Goal: Task Accomplishment & Management: Manage account settings

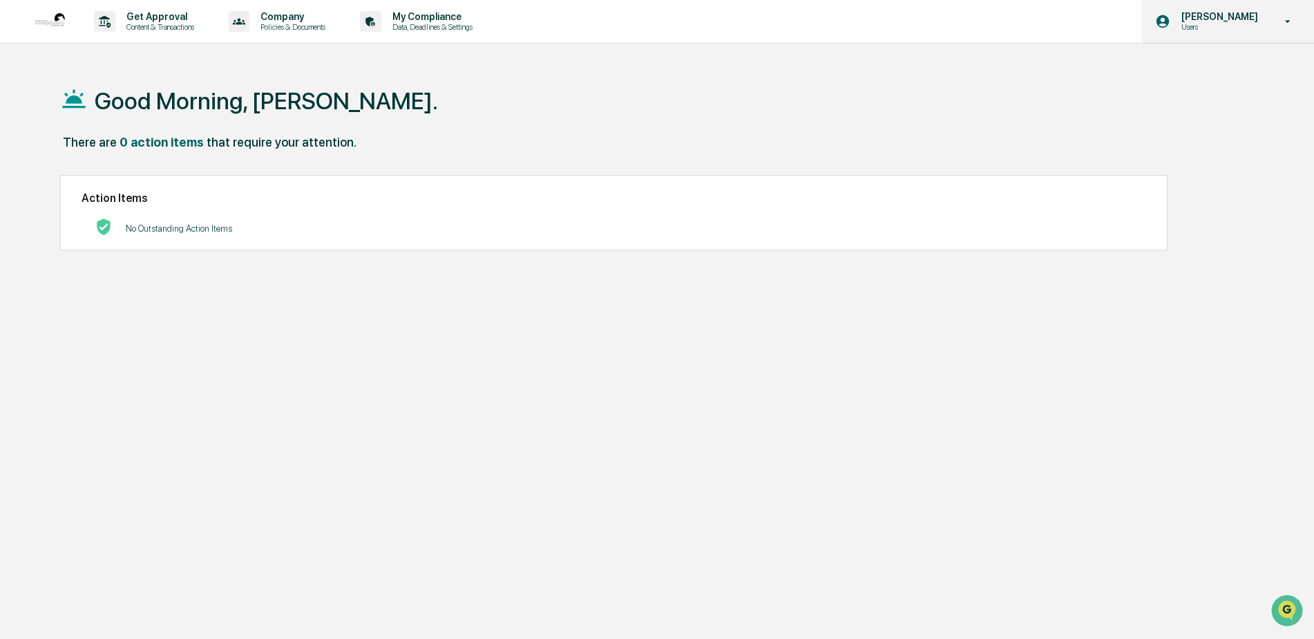
click at [1276, 15] on icon at bounding box center [1288, 21] width 24 height 13
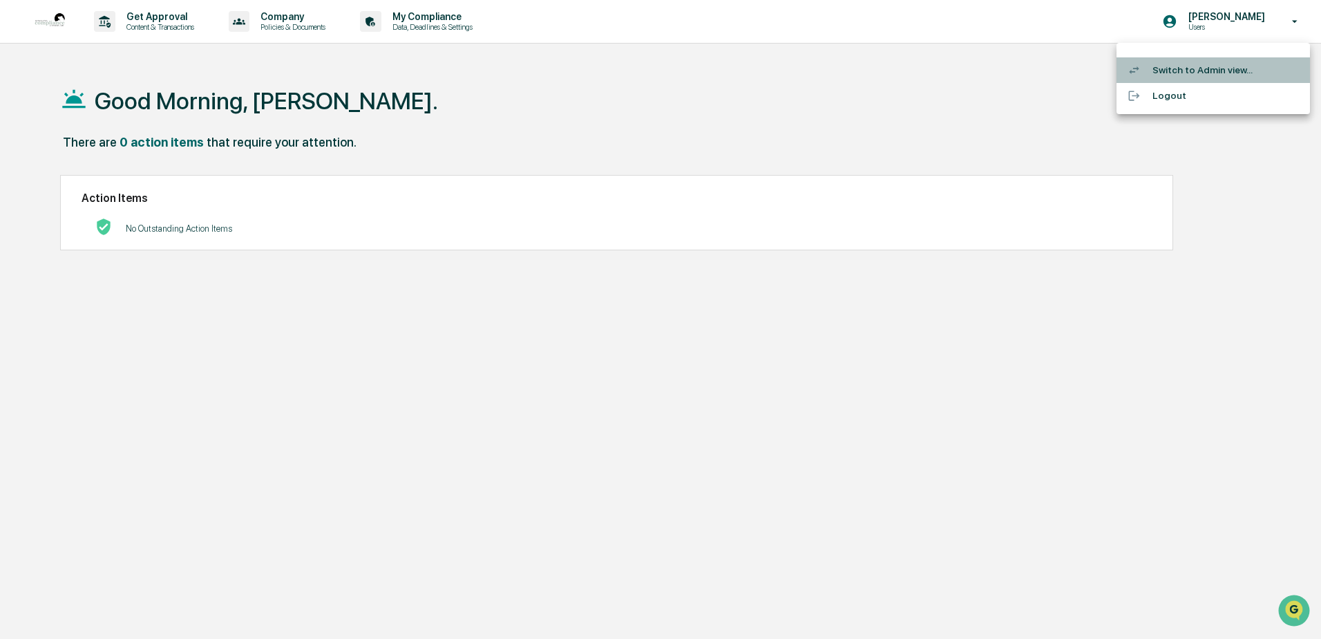
click at [1220, 70] on li "Switch to Admin view..." at bounding box center [1214, 70] width 194 height 26
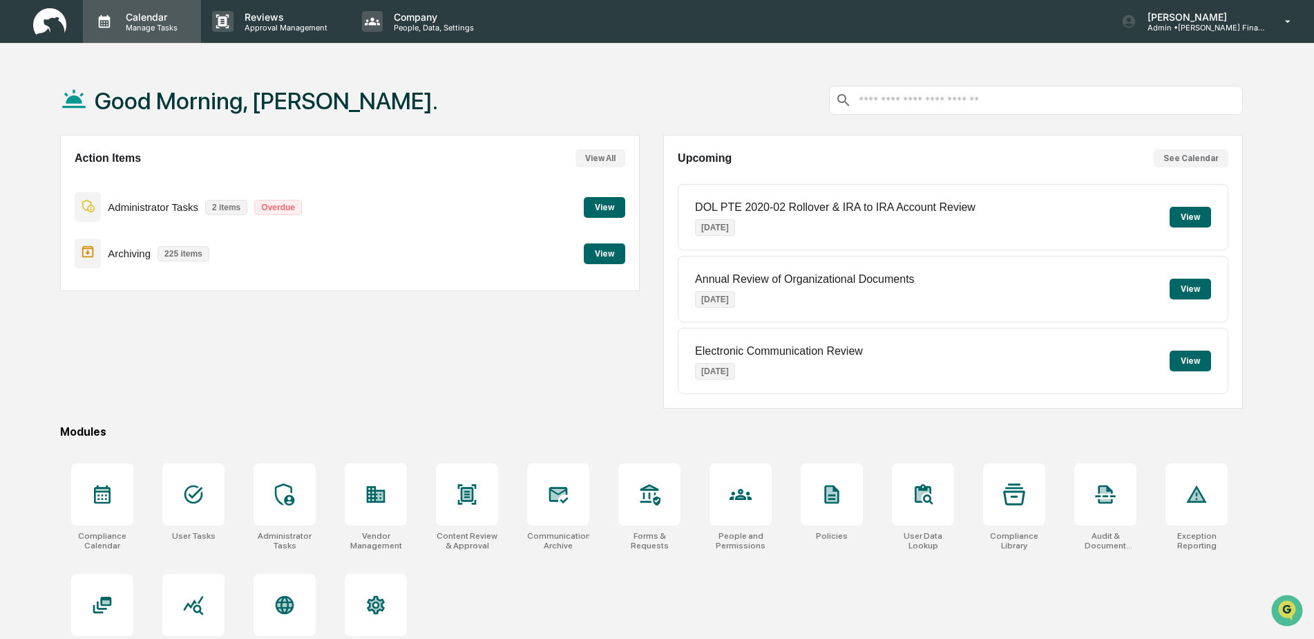
click at [149, 11] on p "Calendar" at bounding box center [150, 17] width 70 height 12
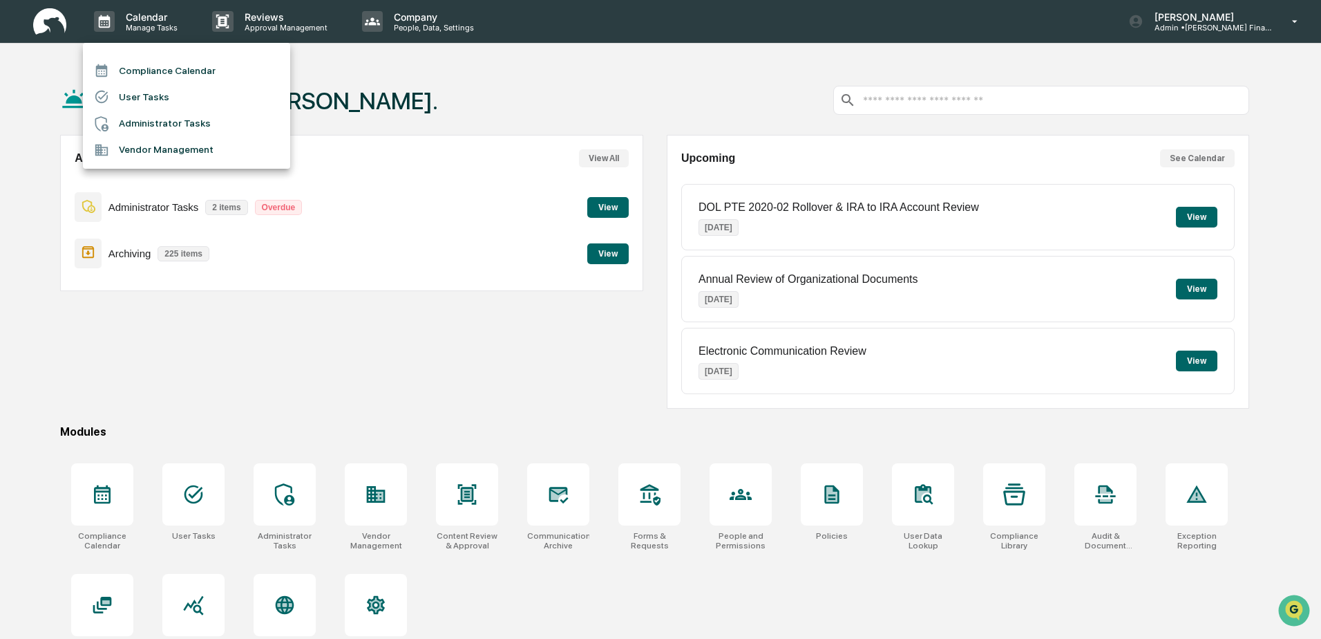
click at [150, 66] on li "Compliance Calendar" at bounding box center [186, 70] width 207 height 26
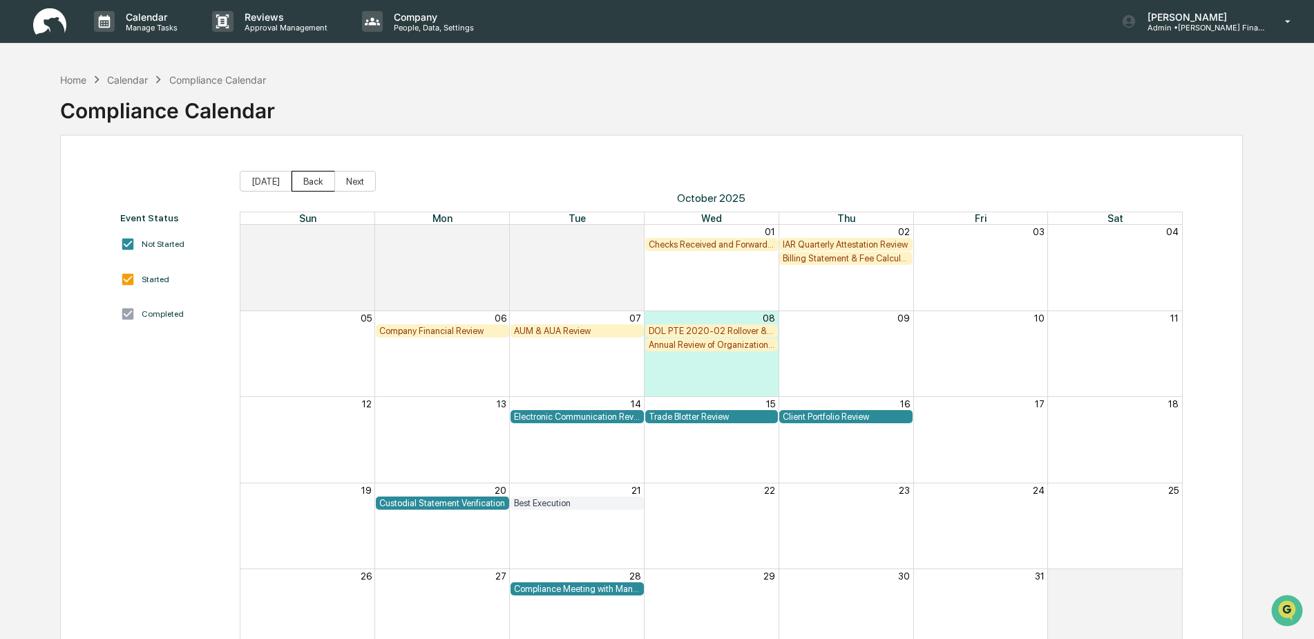
click at [299, 182] on button "Back" at bounding box center [314, 181] width 44 height 21
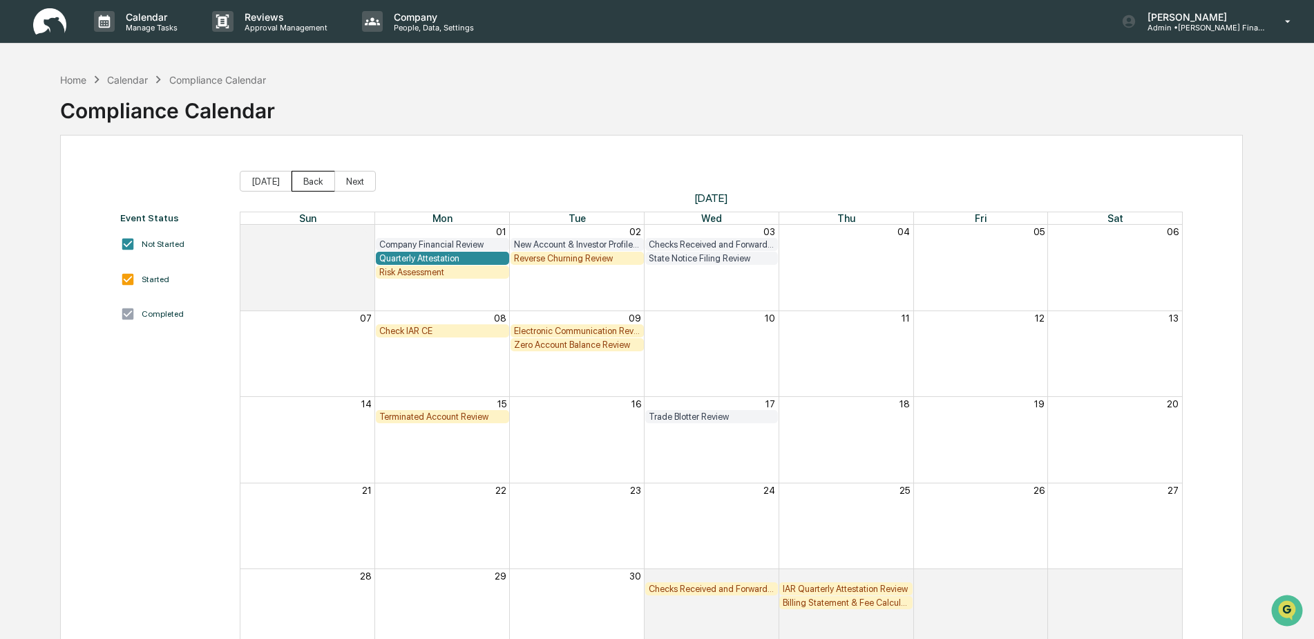
click at [299, 182] on button "Back" at bounding box center [314, 181] width 44 height 21
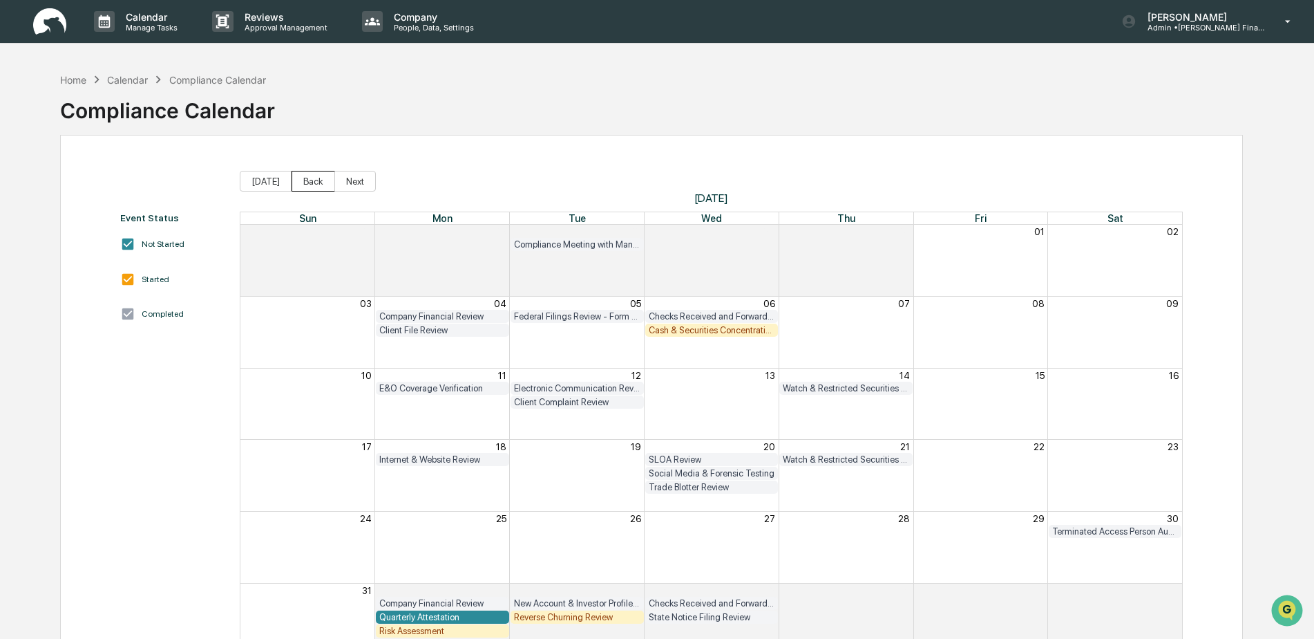
click at [299, 182] on button "Back" at bounding box center [314, 181] width 44 height 21
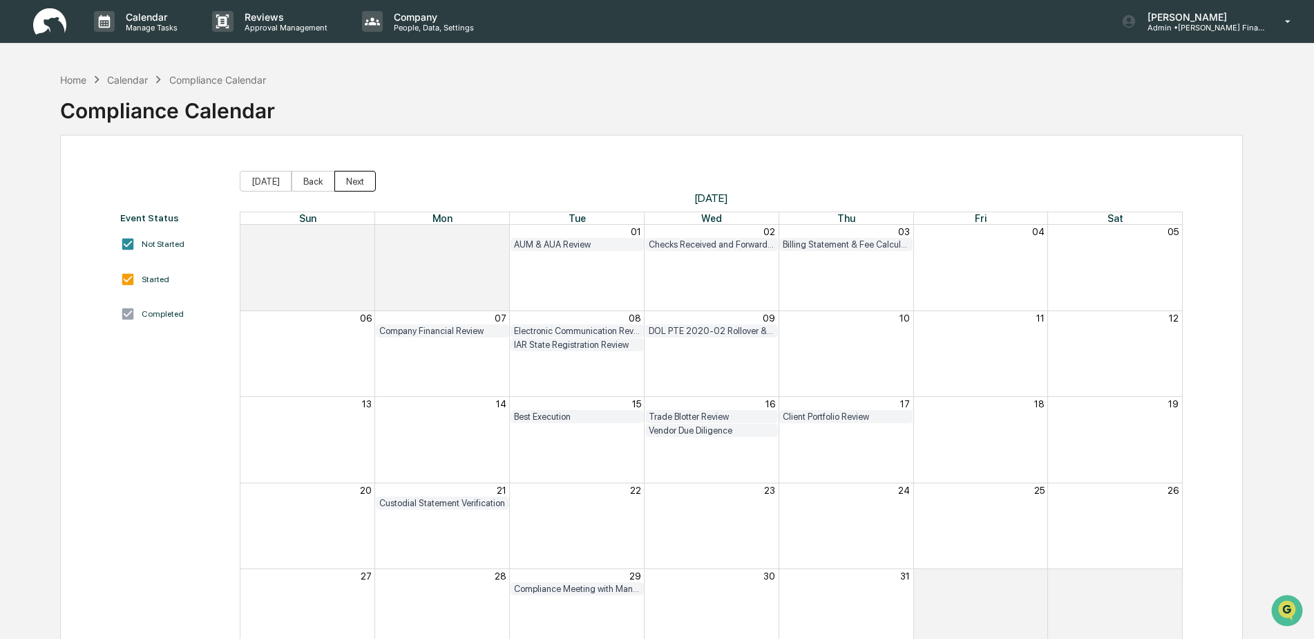
click at [348, 181] on button "Next" at bounding box center [354, 181] width 41 height 21
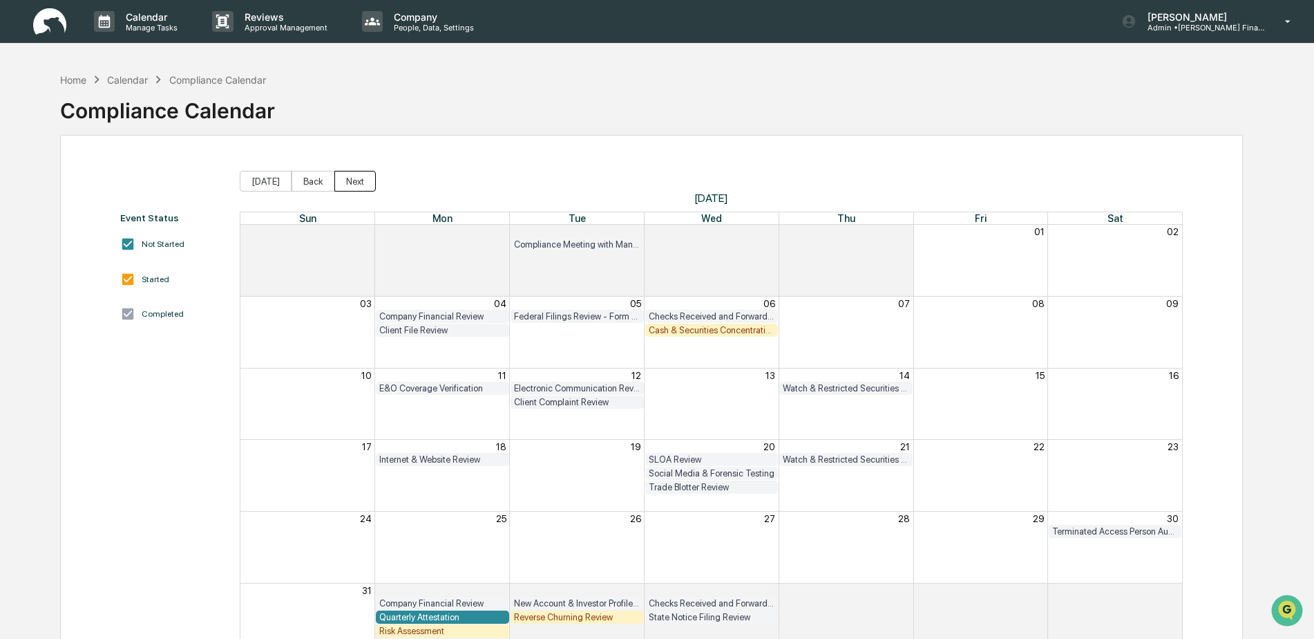
click at [348, 181] on button "Next" at bounding box center [354, 181] width 41 height 21
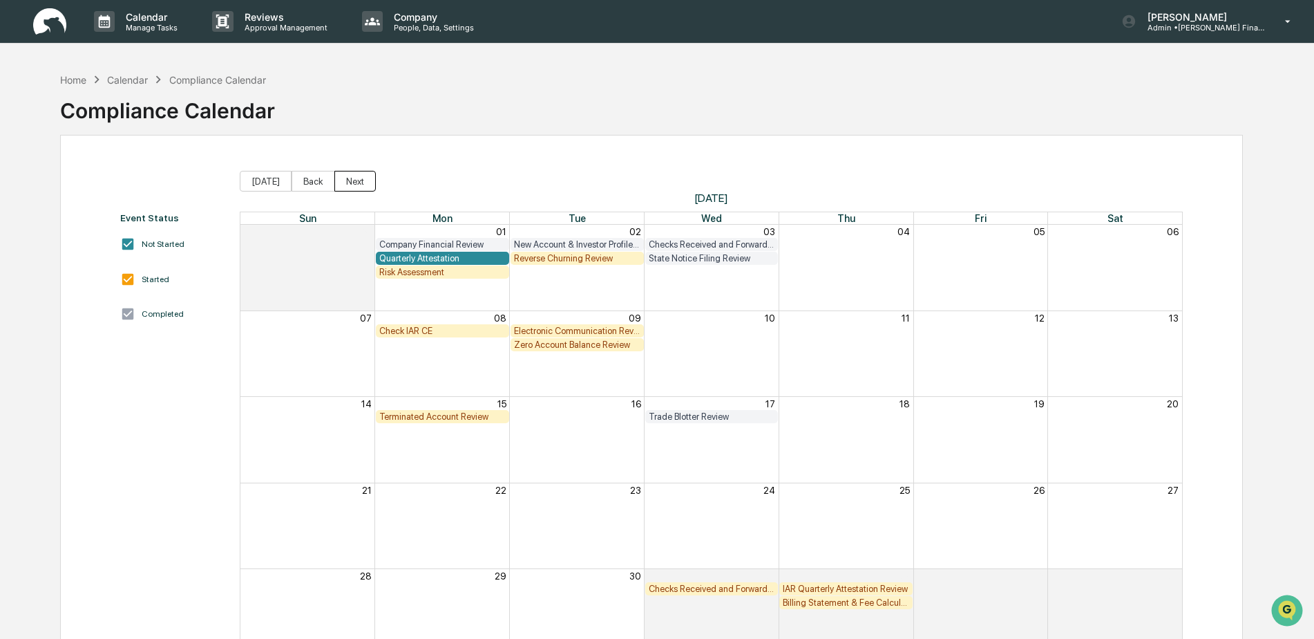
click at [348, 181] on button "Next" at bounding box center [354, 181] width 41 height 21
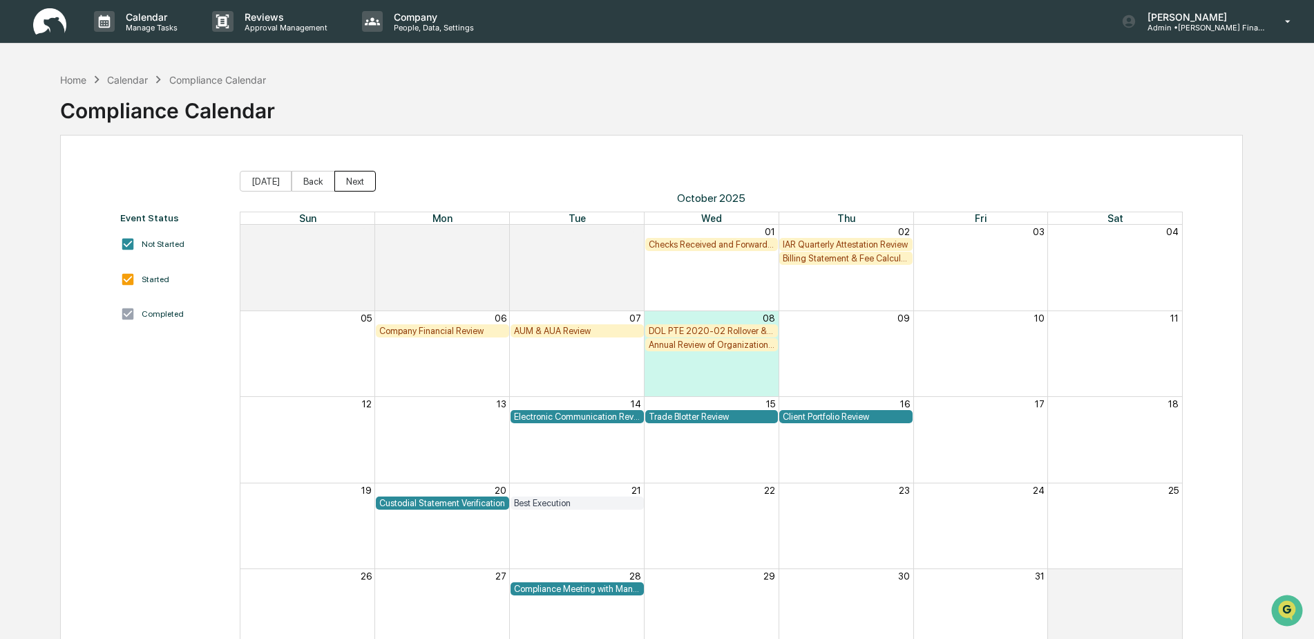
click at [348, 181] on button "Next" at bounding box center [354, 181] width 41 height 21
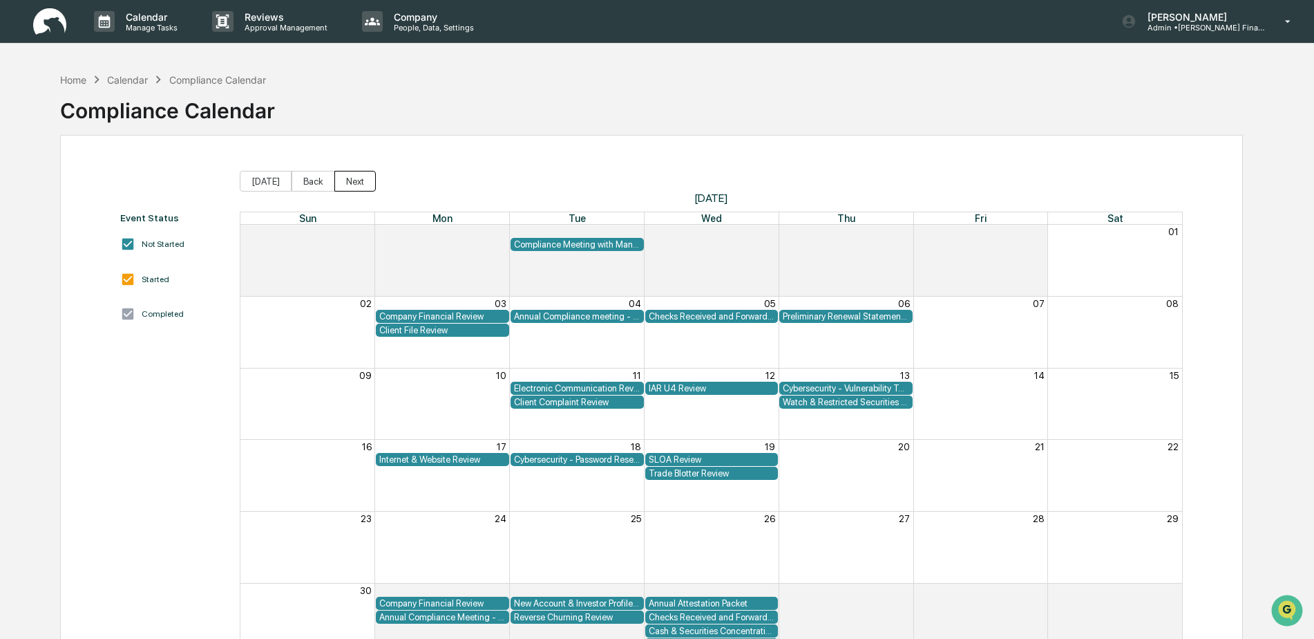
click at [348, 181] on button "Next" at bounding box center [354, 181] width 41 height 21
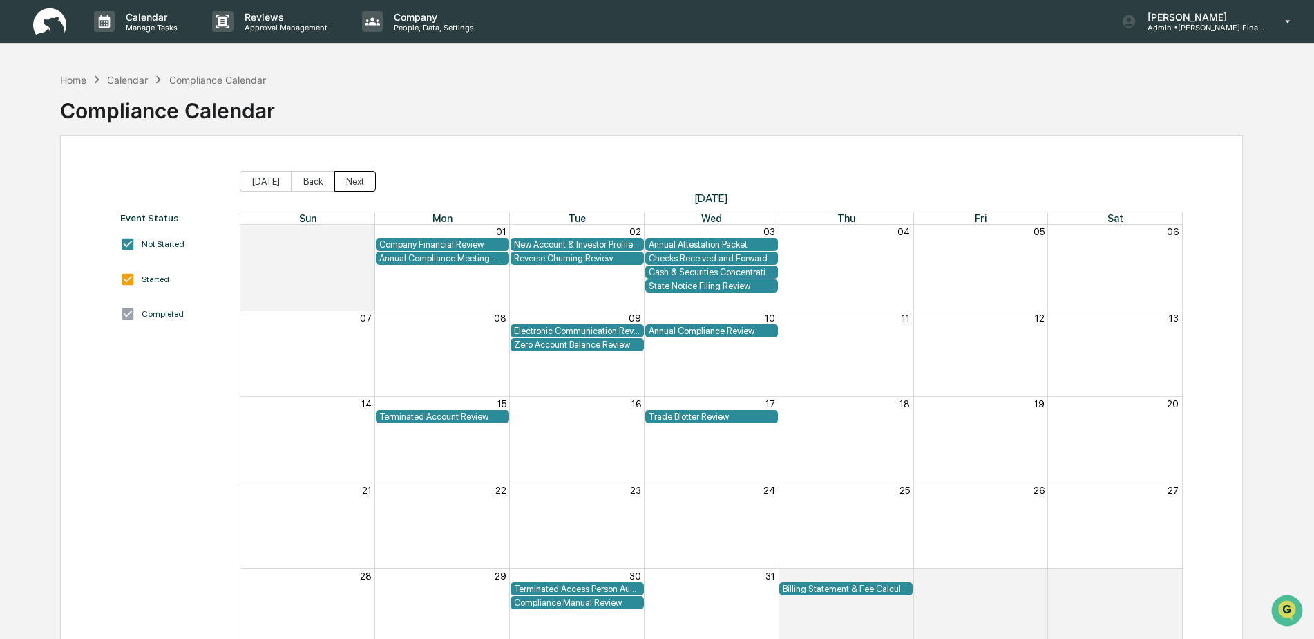
click at [348, 181] on button "Next" at bounding box center [354, 181] width 41 height 21
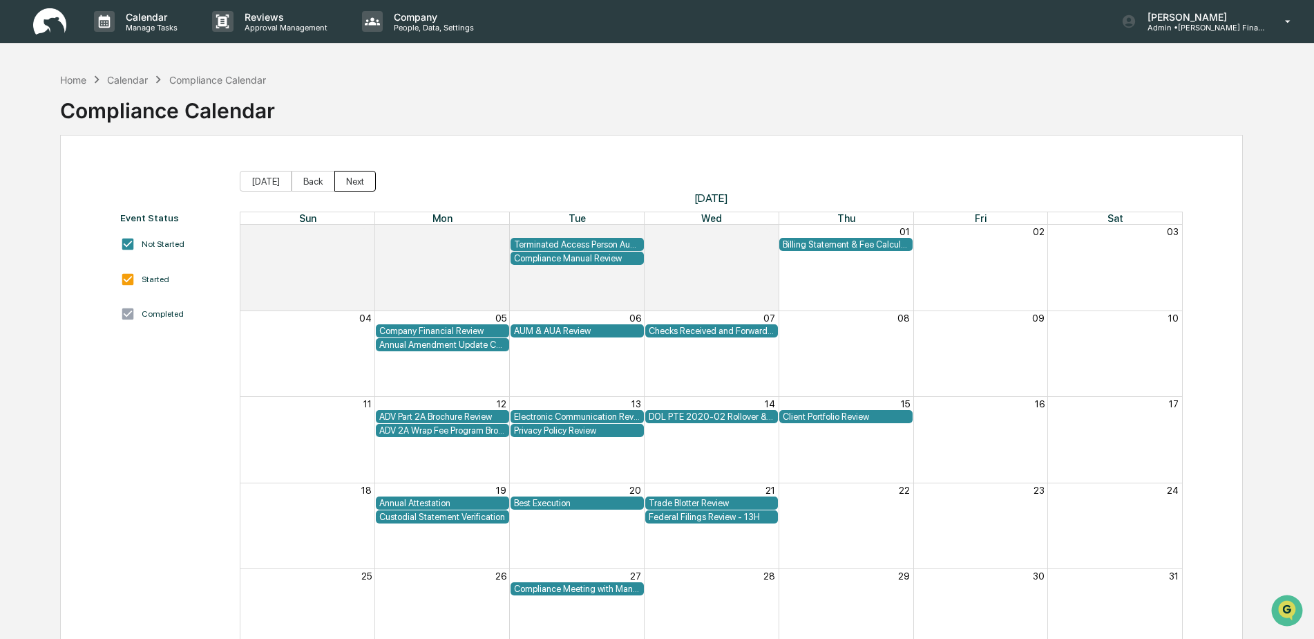
click at [348, 181] on button "Next" at bounding box center [354, 181] width 41 height 21
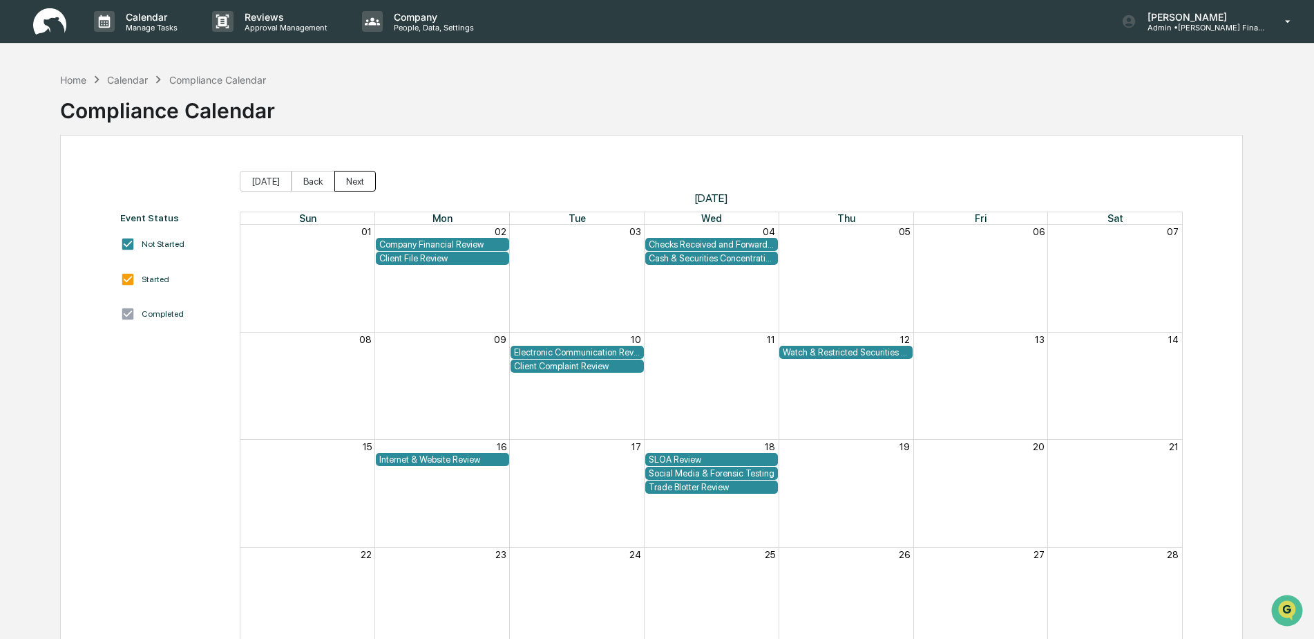
click at [348, 181] on button "Next" at bounding box center [354, 181] width 41 height 21
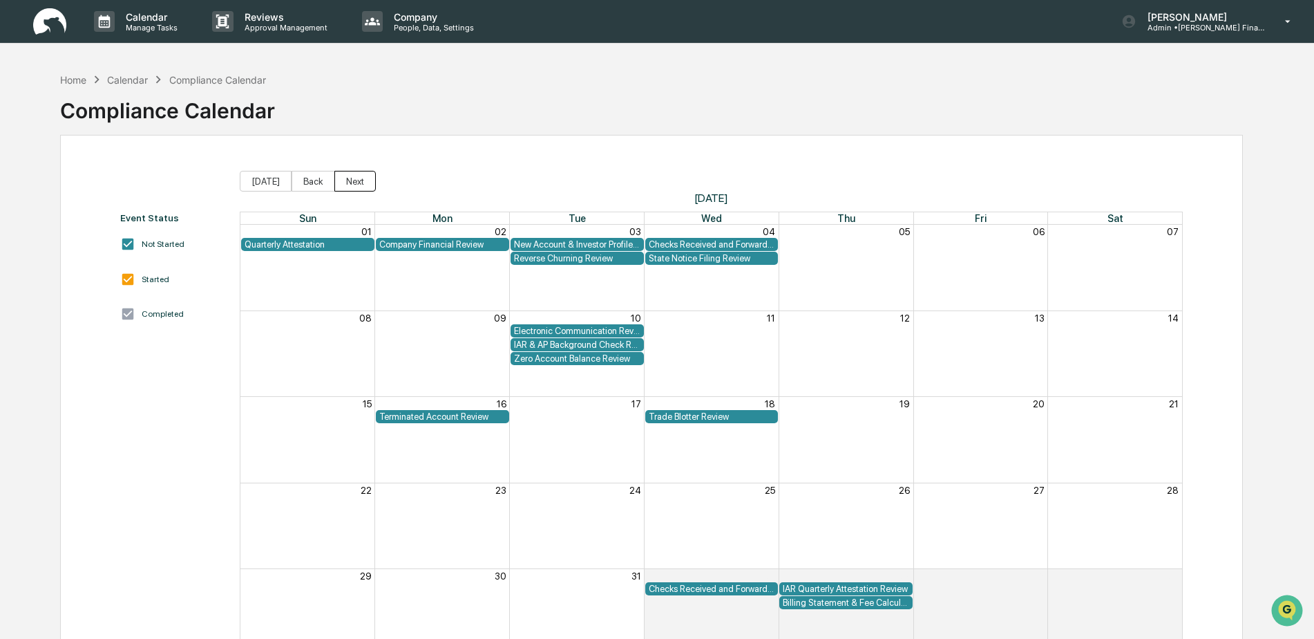
click at [348, 181] on button "Next" at bounding box center [354, 181] width 41 height 21
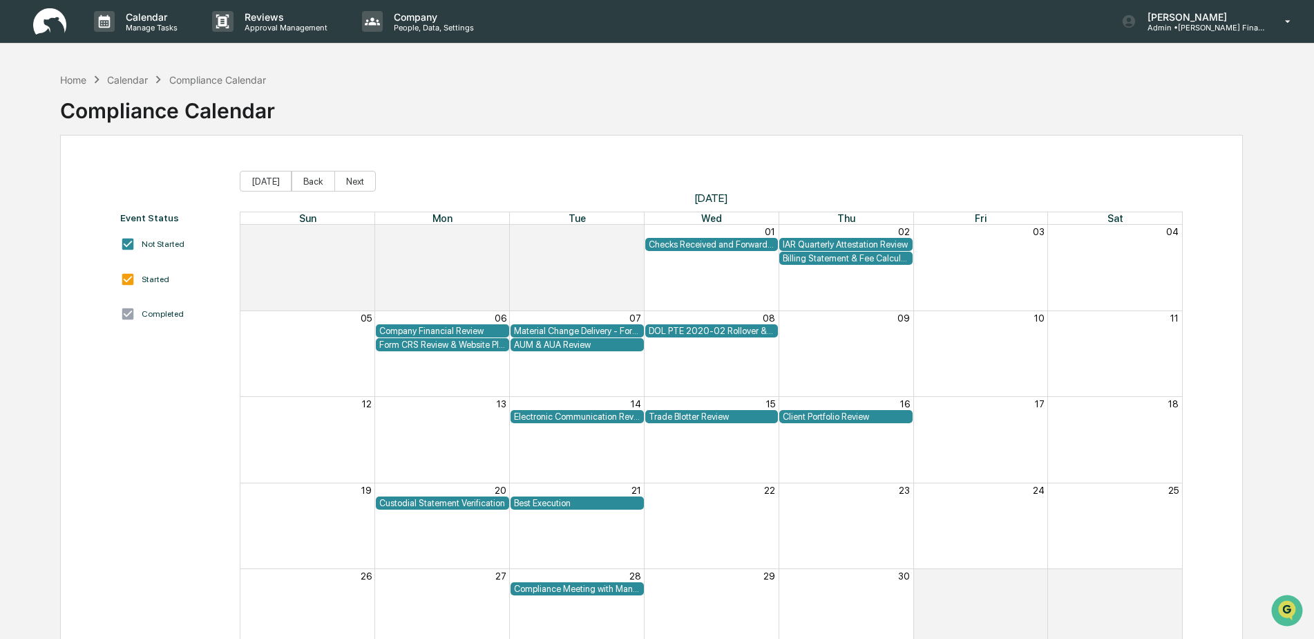
scroll to position [66, 0]
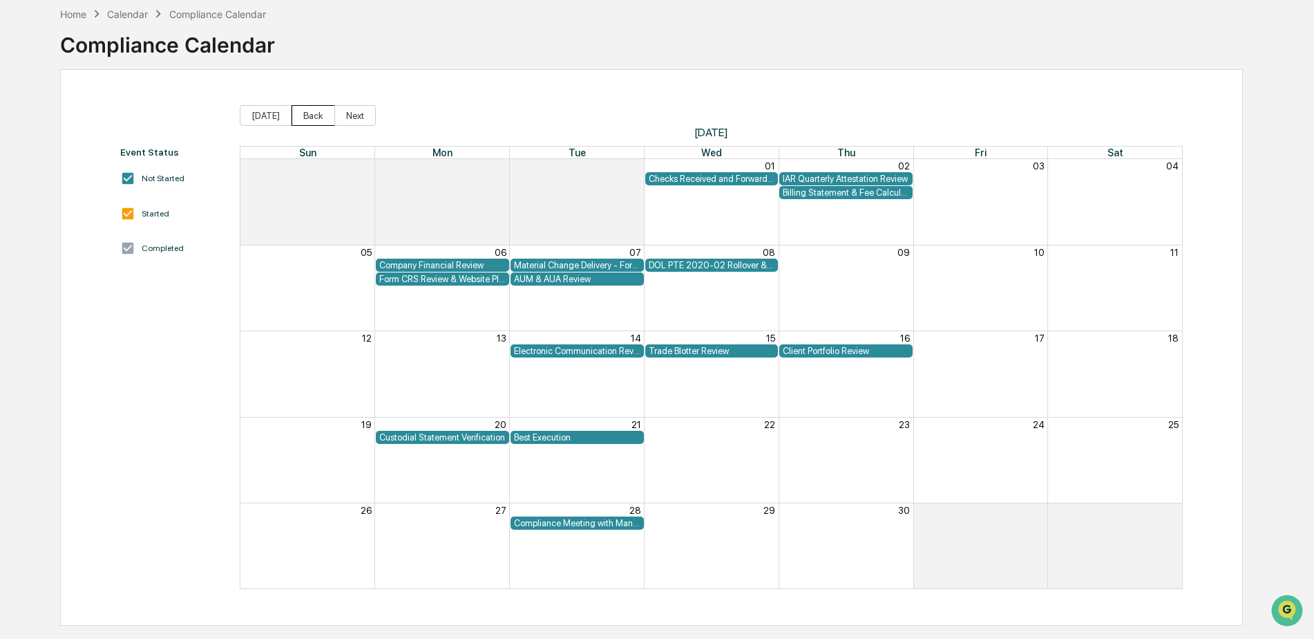
click at [301, 116] on button "Back" at bounding box center [314, 115] width 44 height 21
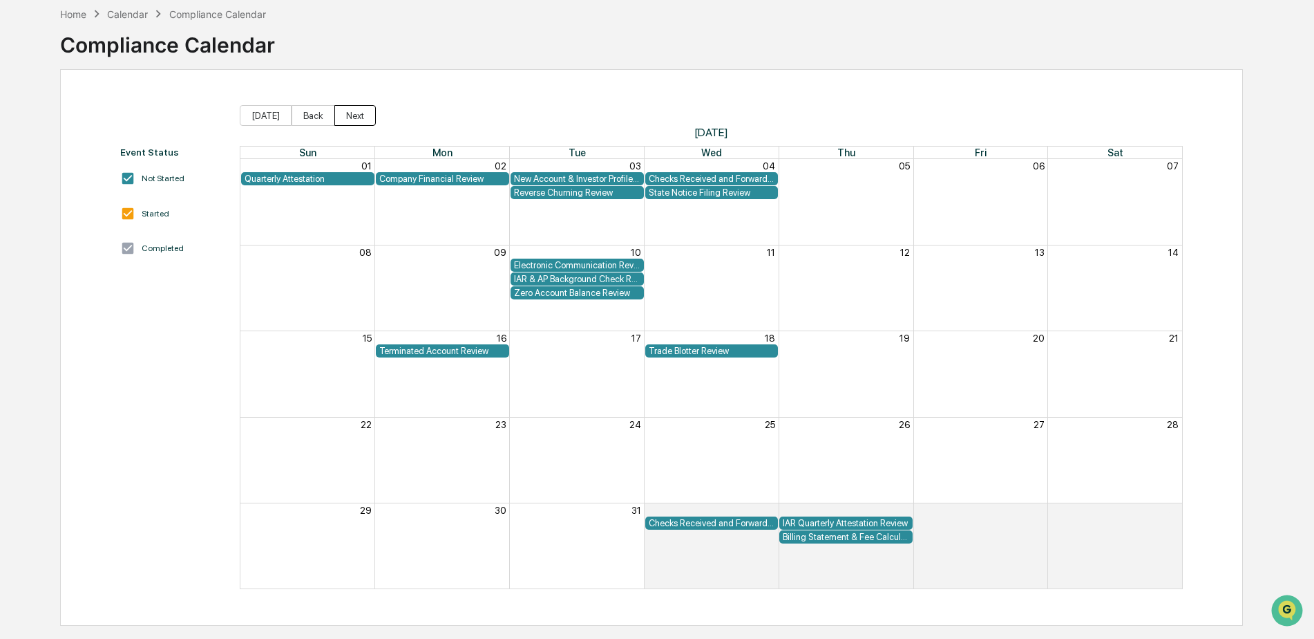
click at [352, 113] on button "Next" at bounding box center [354, 115] width 41 height 21
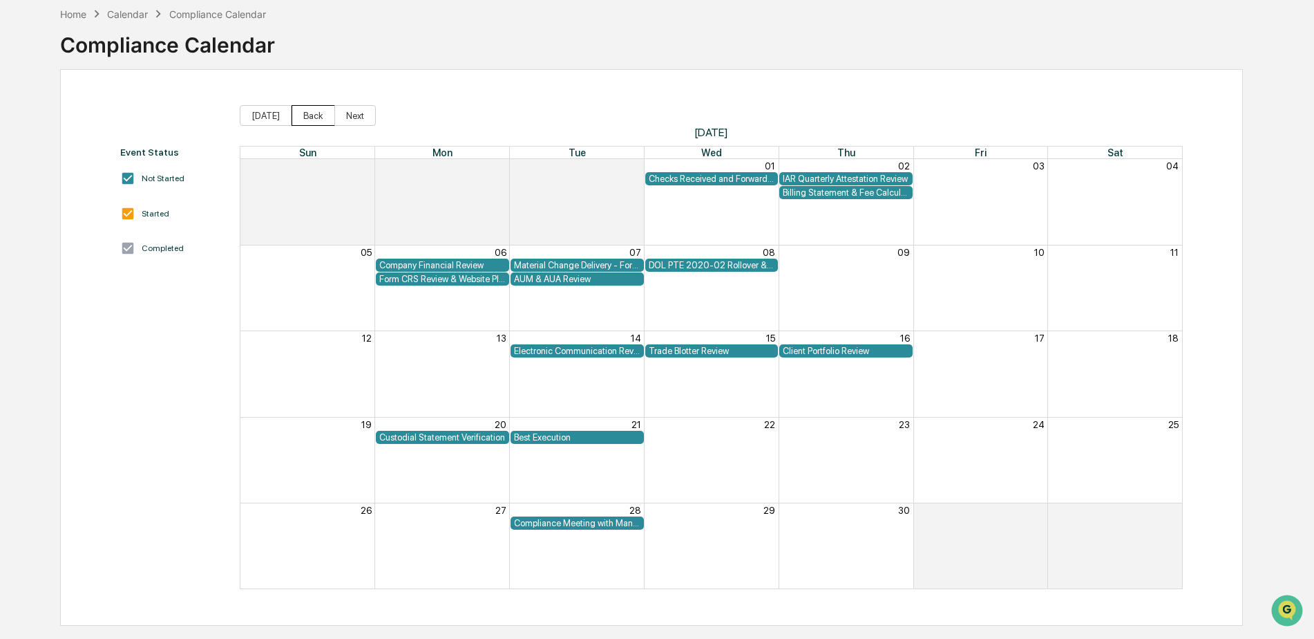
click at [311, 113] on button "Back" at bounding box center [314, 115] width 44 height 21
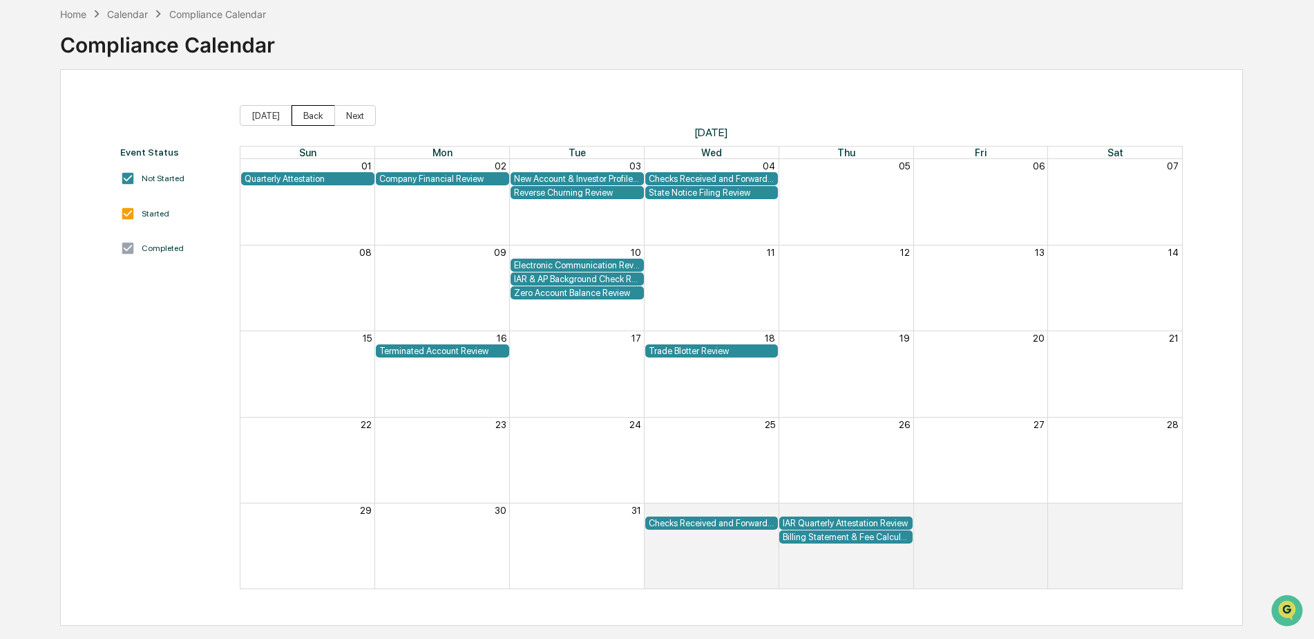
click at [311, 111] on button "Back" at bounding box center [314, 115] width 44 height 21
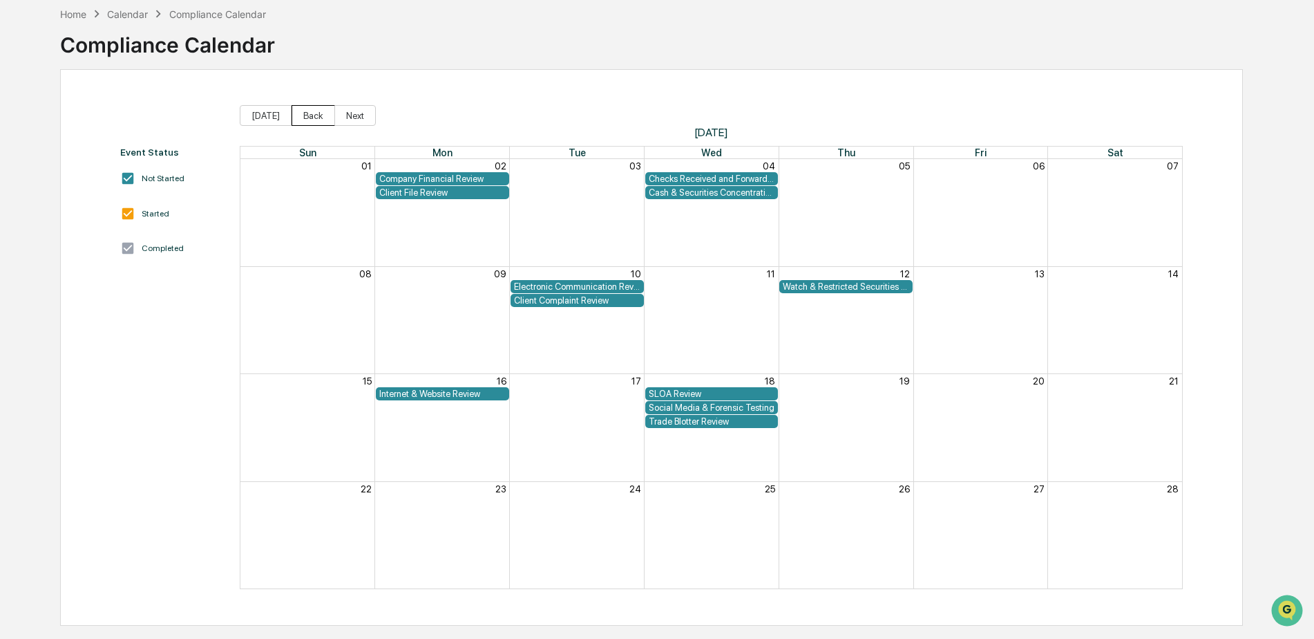
click at [315, 114] on button "Back" at bounding box center [314, 115] width 44 height 21
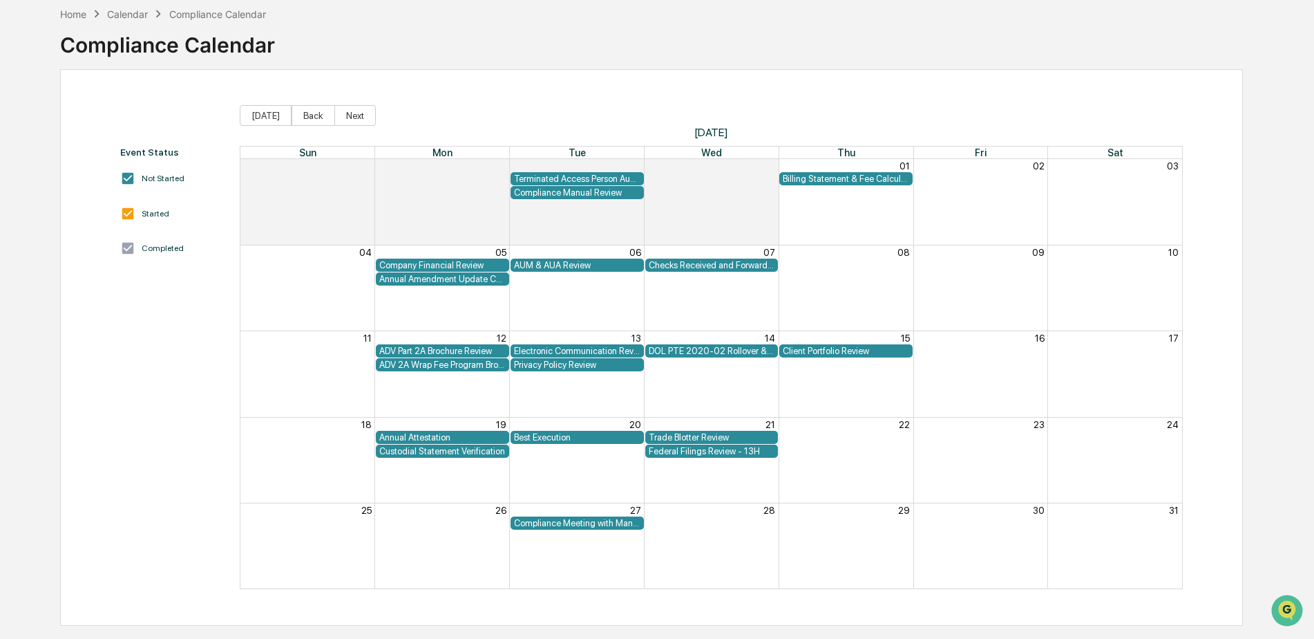
click at [446, 279] on div "Annual Amendment Update Checklist" at bounding box center [442, 279] width 126 height 10
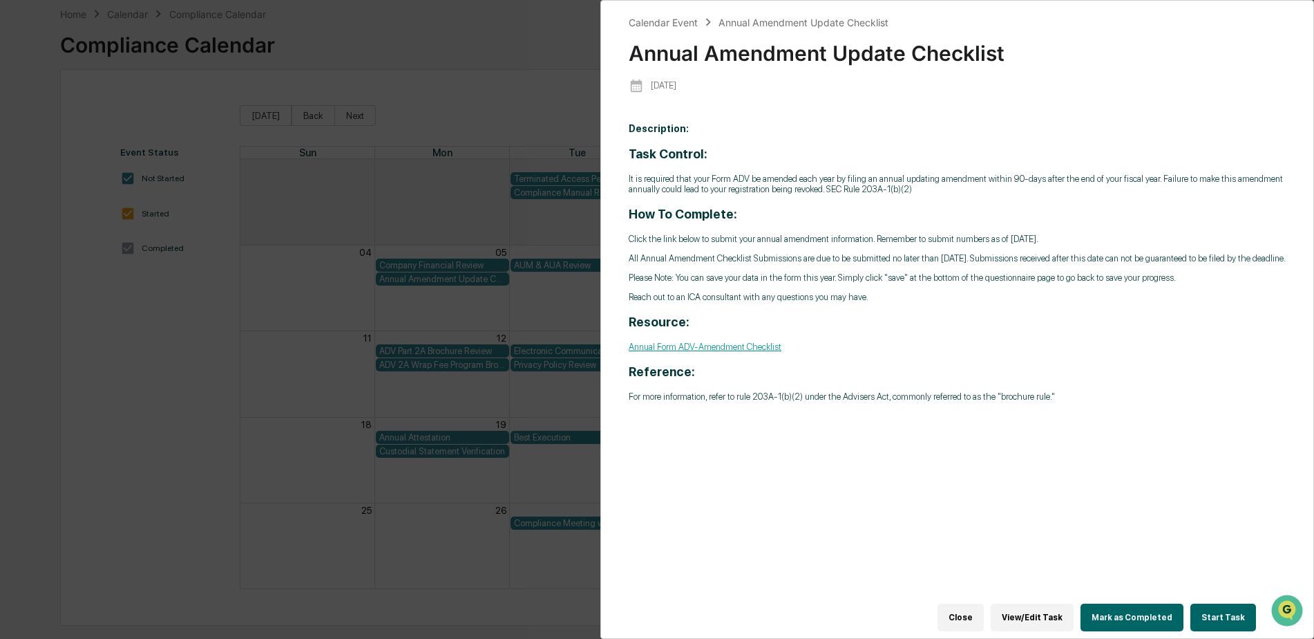
click at [984, 610] on button "Close" at bounding box center [961, 617] width 46 height 28
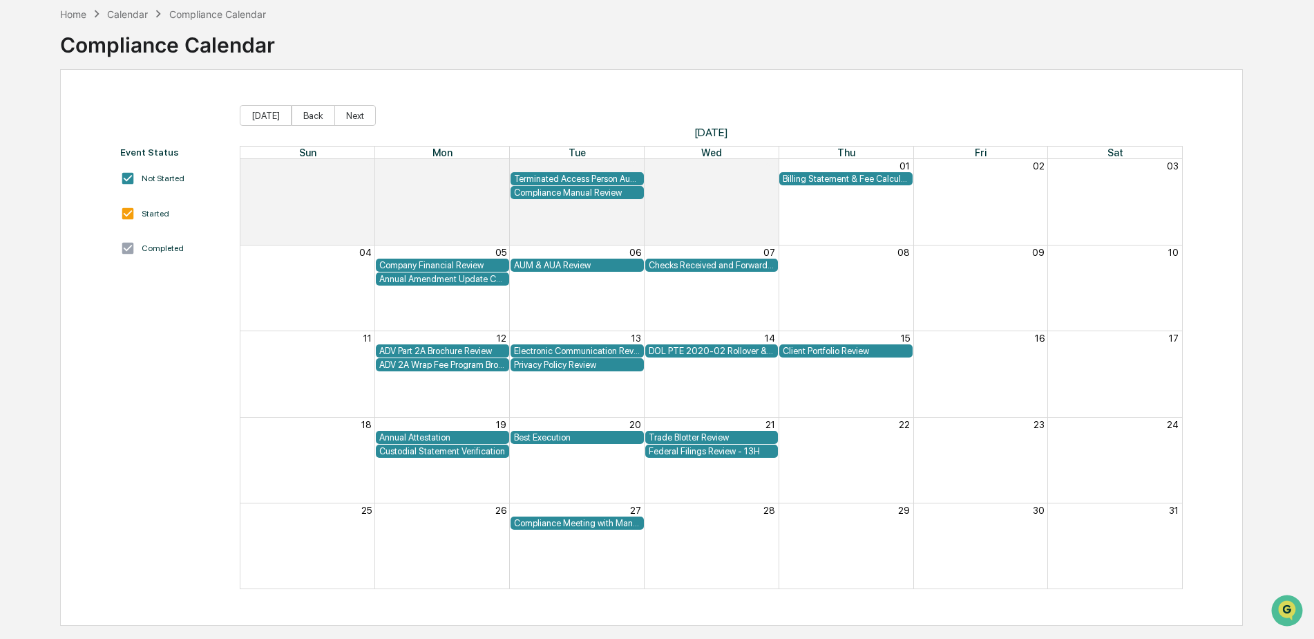
click at [467, 352] on div "ADV Part 2A Brochure Review" at bounding box center [442, 351] width 126 height 10
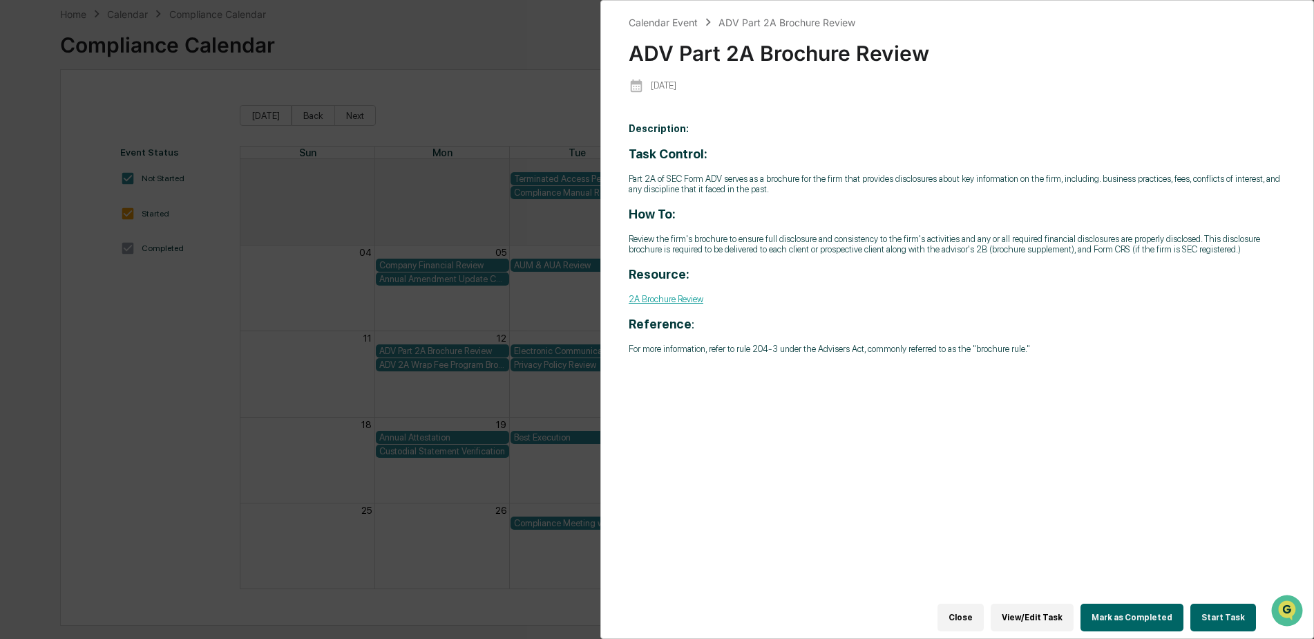
click at [981, 606] on button "Close" at bounding box center [961, 617] width 46 height 28
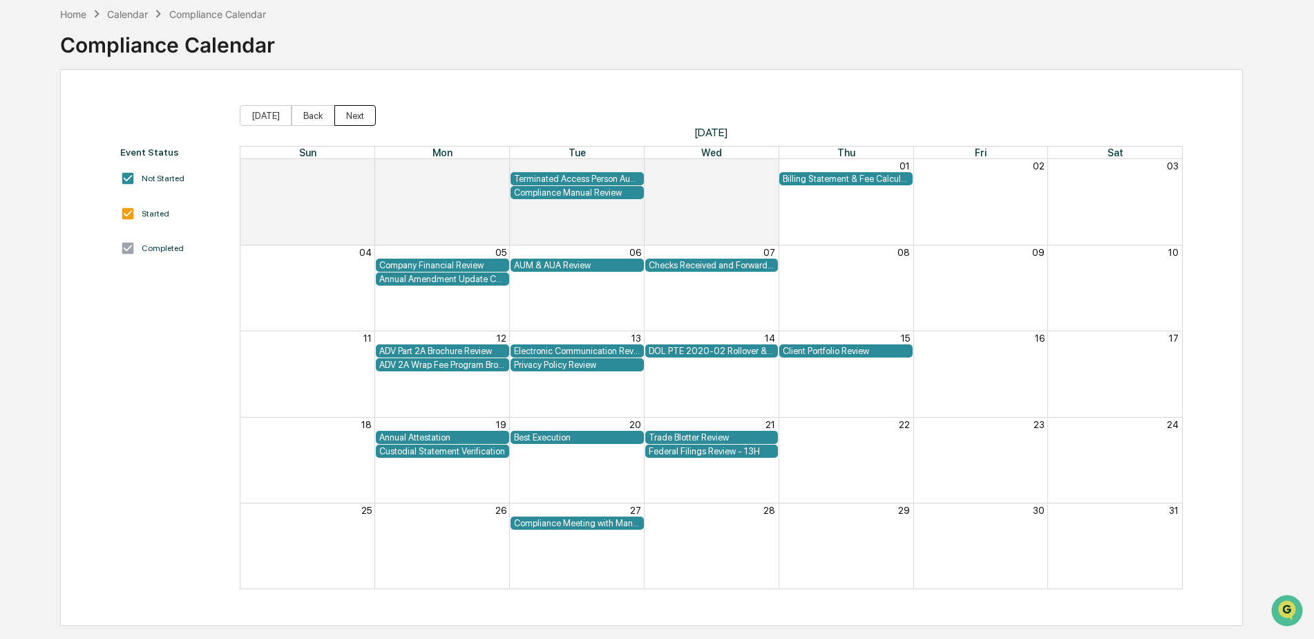
click at [347, 112] on button "Next" at bounding box center [354, 115] width 41 height 21
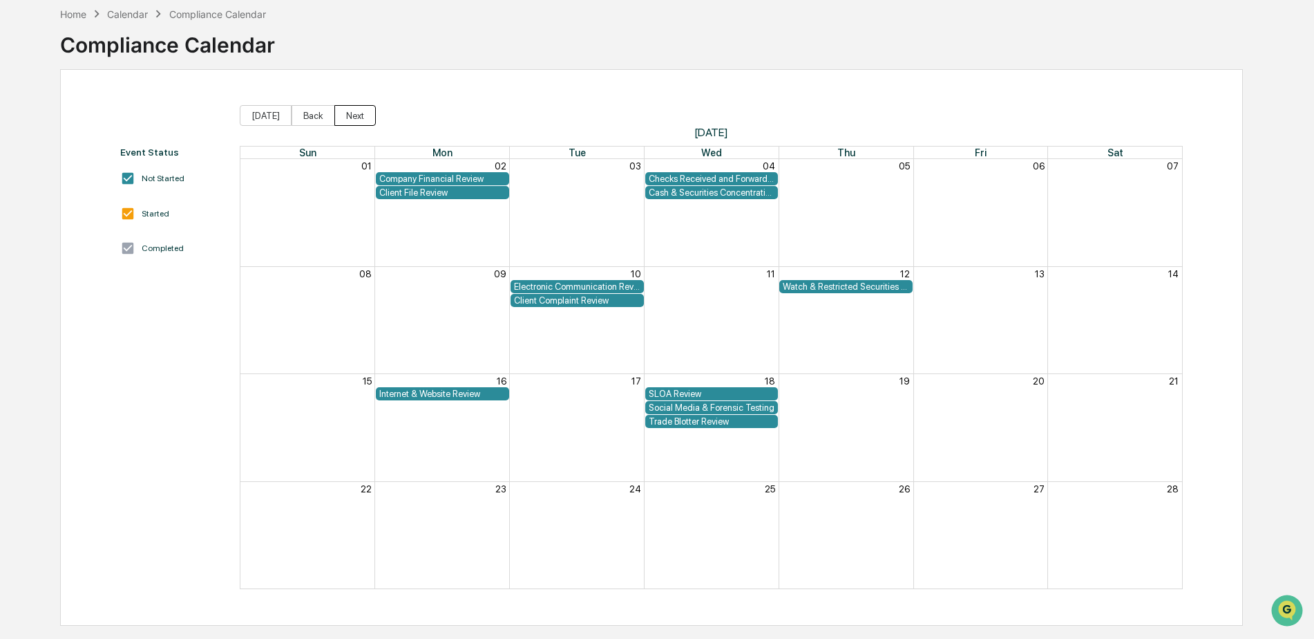
click at [347, 113] on button "Next" at bounding box center [354, 115] width 41 height 21
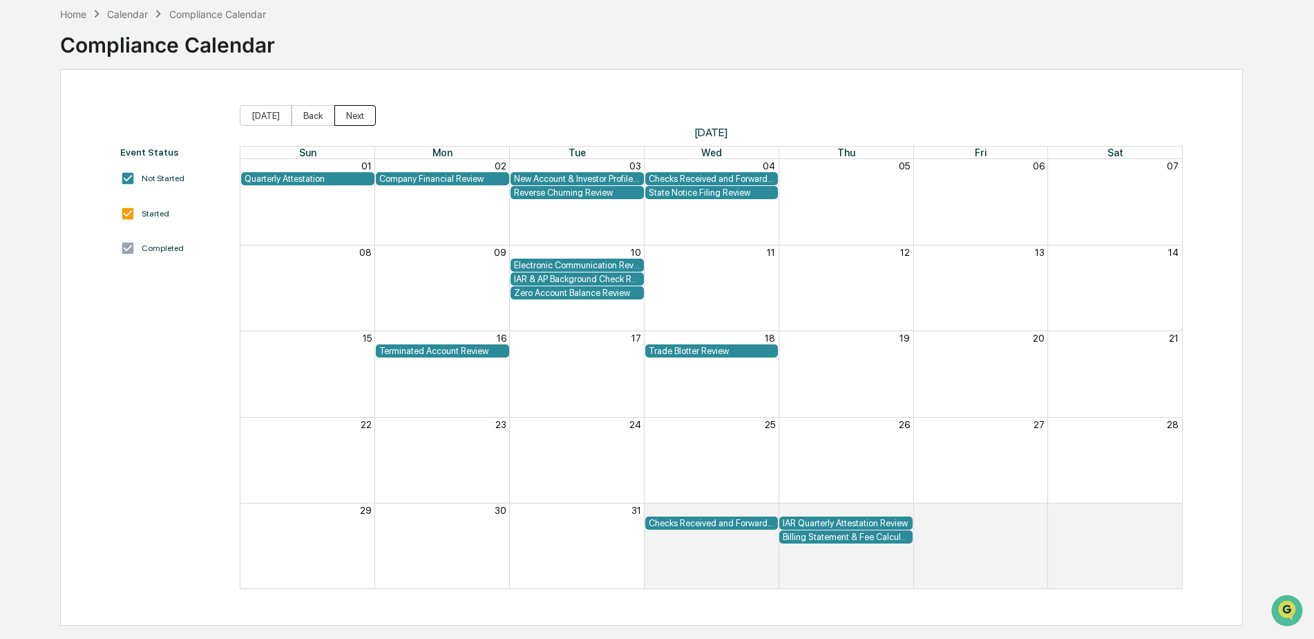
click at [347, 113] on button "Next" at bounding box center [354, 115] width 41 height 21
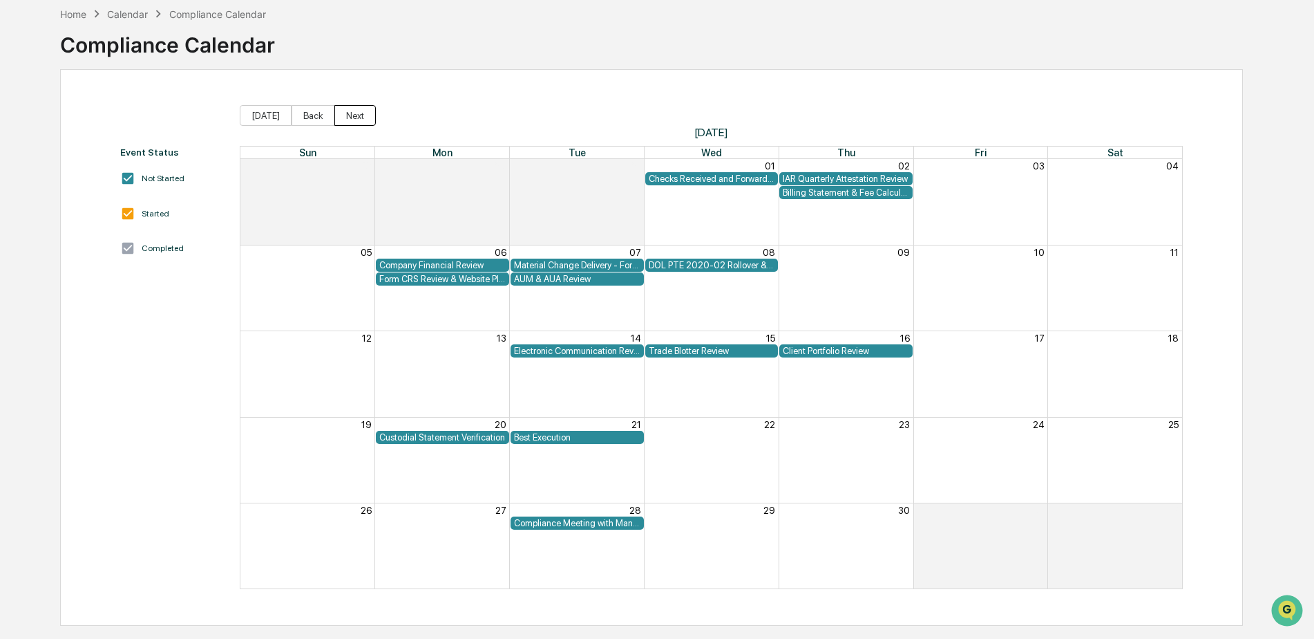
click at [347, 113] on button "Next" at bounding box center [354, 115] width 41 height 21
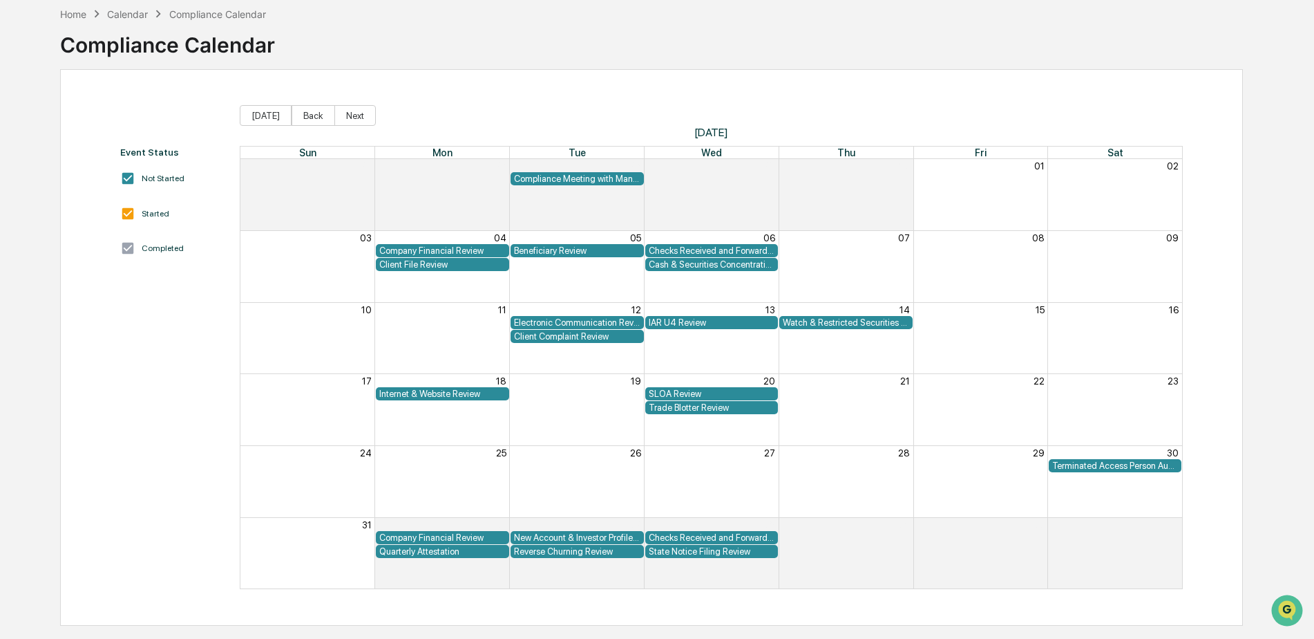
click at [985, 182] on div "Compliance Meeting with Management" at bounding box center [712, 179] width 942 height 14
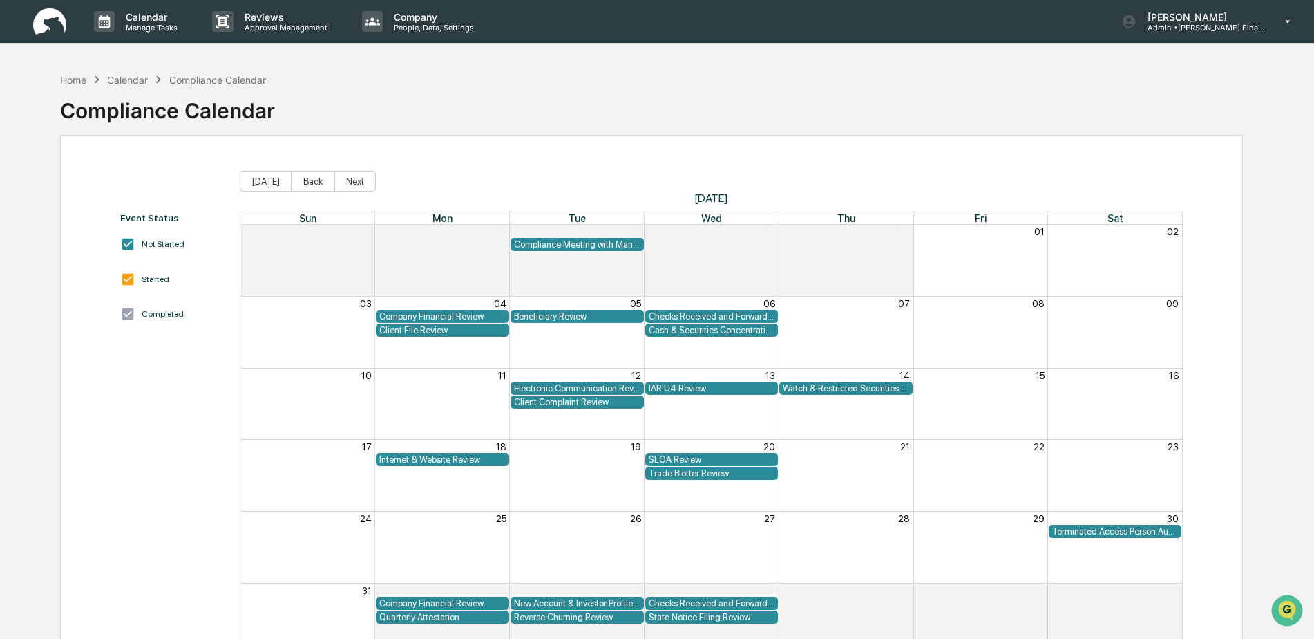
click at [983, 252] on div "Compliance Meeting with Management" at bounding box center [712, 245] width 942 height 14
click at [137, 19] on p "Calendar" at bounding box center [150, 17] width 70 height 12
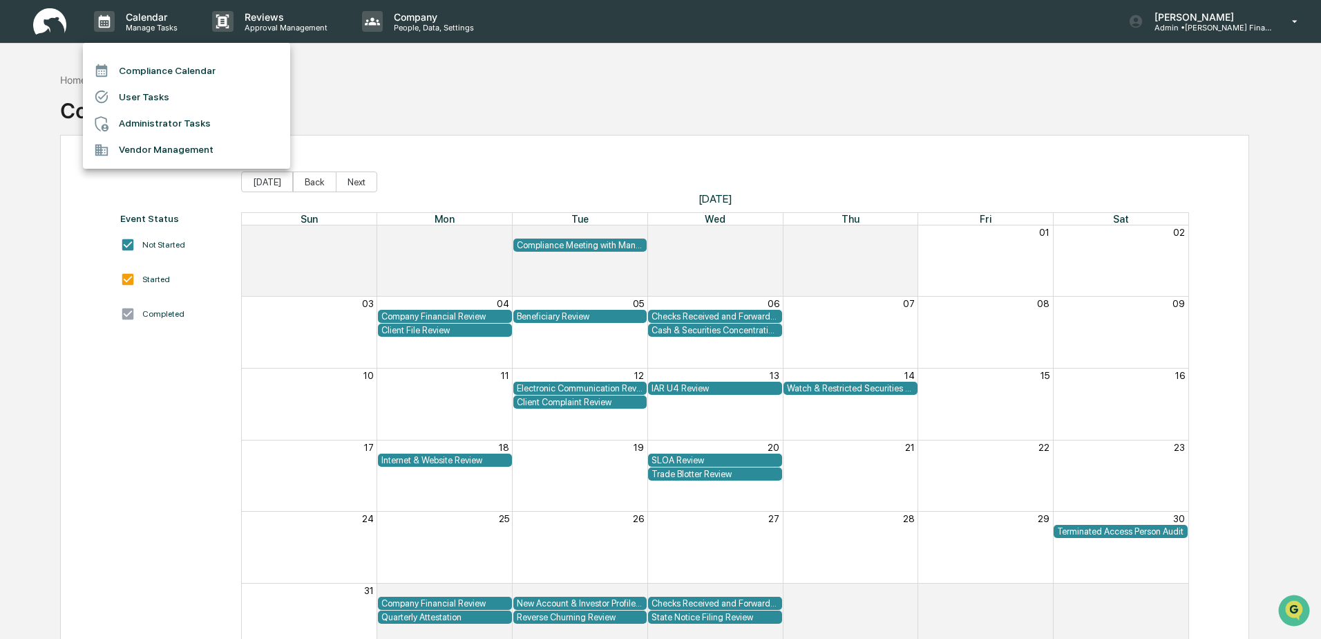
click at [383, 75] on div at bounding box center [660, 319] width 1321 height 639
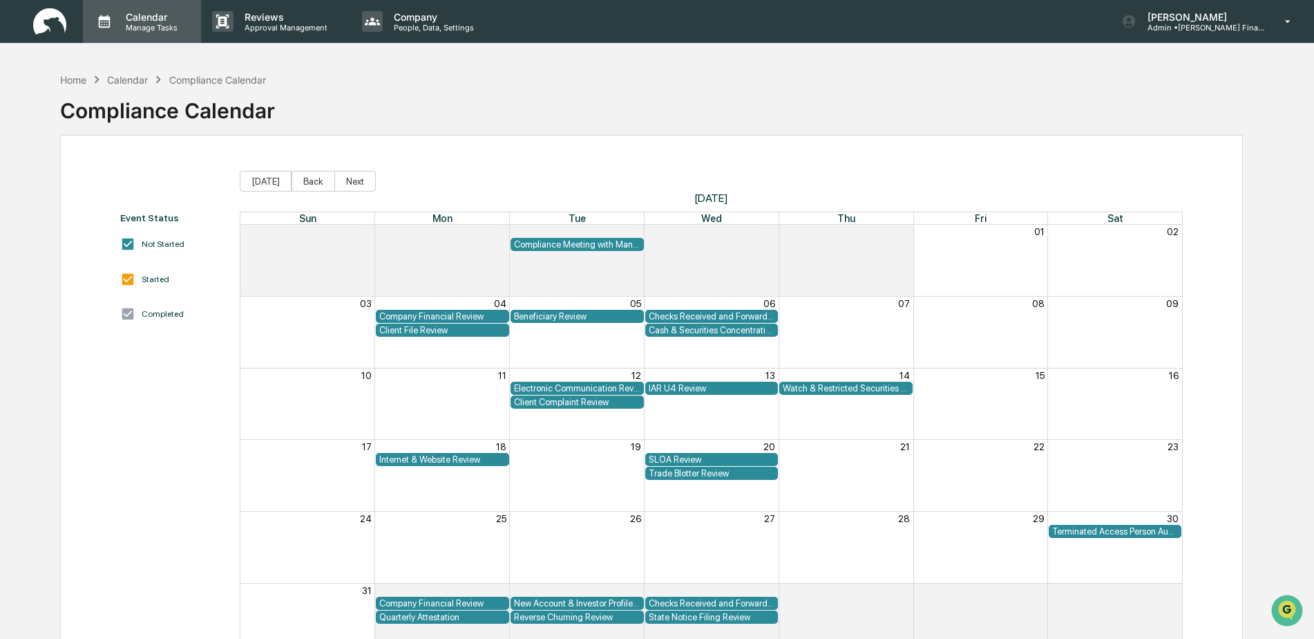
click at [168, 25] on p "Manage Tasks" at bounding box center [150, 28] width 70 height 10
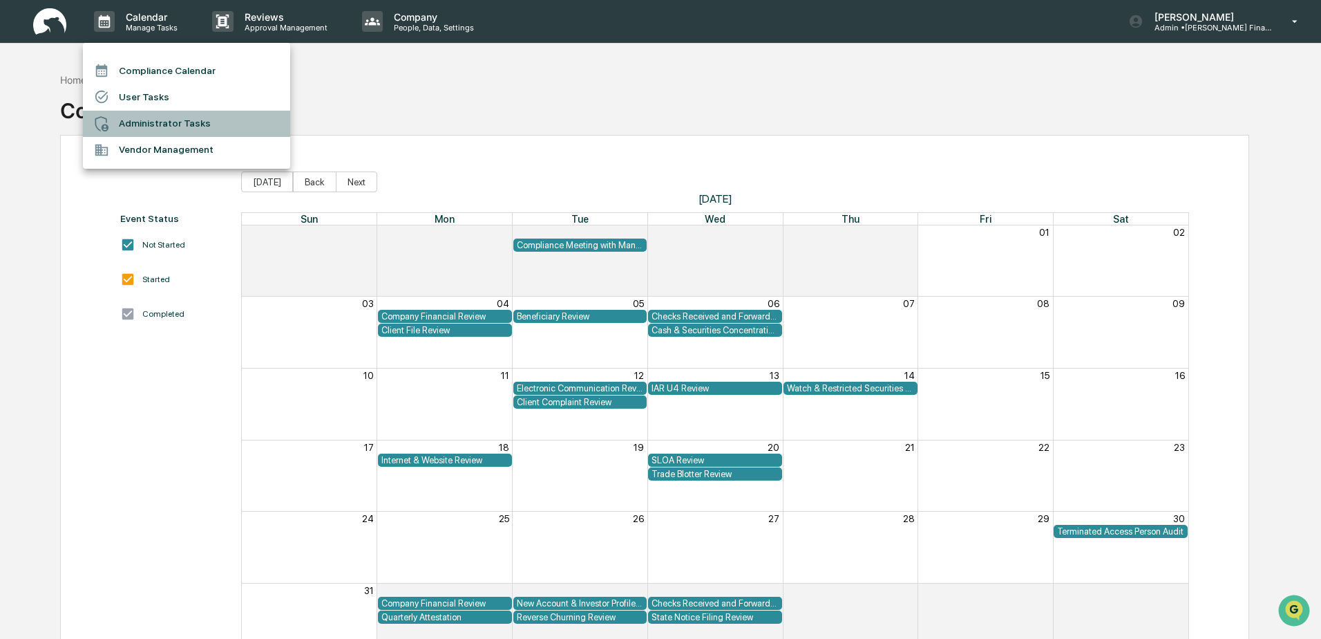
click at [167, 125] on li "Administrator Tasks" at bounding box center [186, 124] width 207 height 26
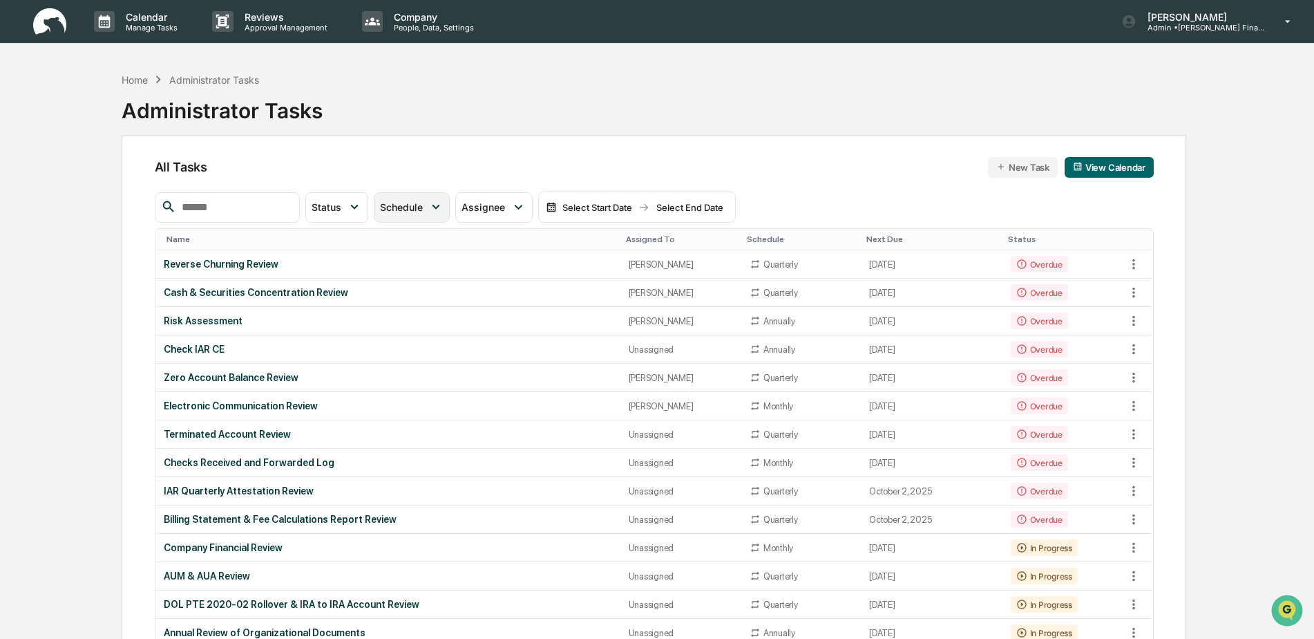
click at [450, 211] on div "Schedule" at bounding box center [412, 207] width 76 height 30
click at [428, 209] on div "Schedule" at bounding box center [404, 207] width 48 height 12
click at [398, 268] on div at bounding box center [392, 267] width 12 height 12
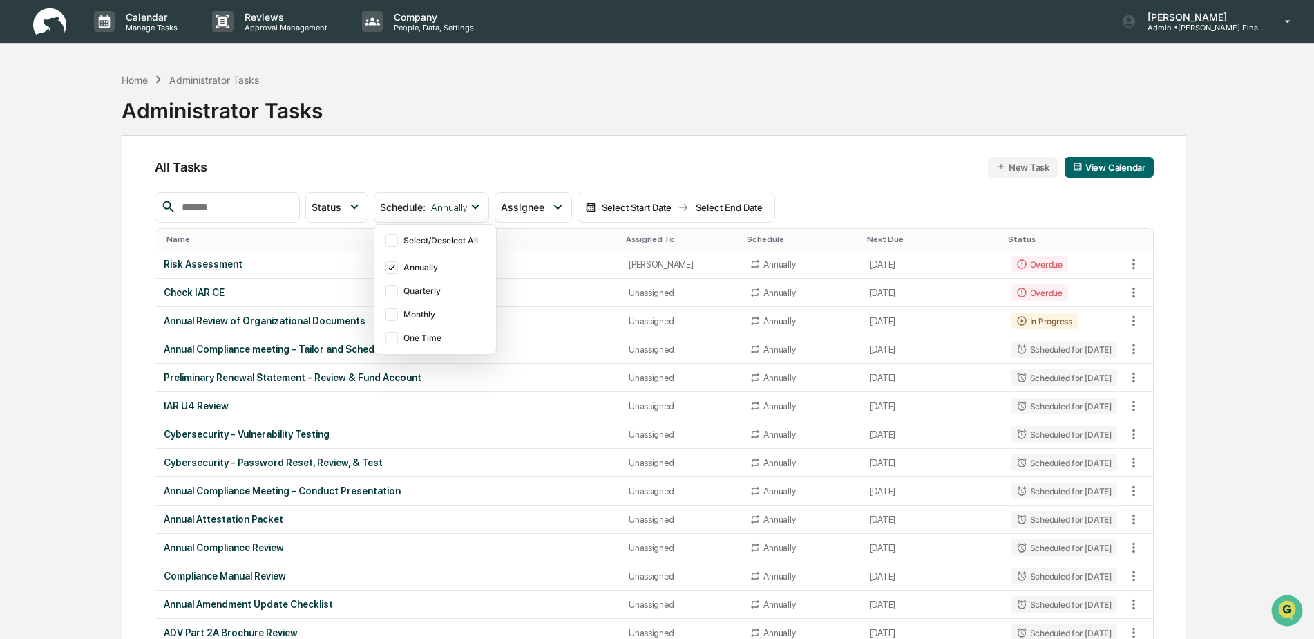
click at [917, 179] on div "All Tasks New Task View Calendar Status Select/Deselect All Done In Progress Ac…" at bounding box center [654, 638] width 1065 height 1006
click at [362, 202] on icon at bounding box center [354, 206] width 15 height 15
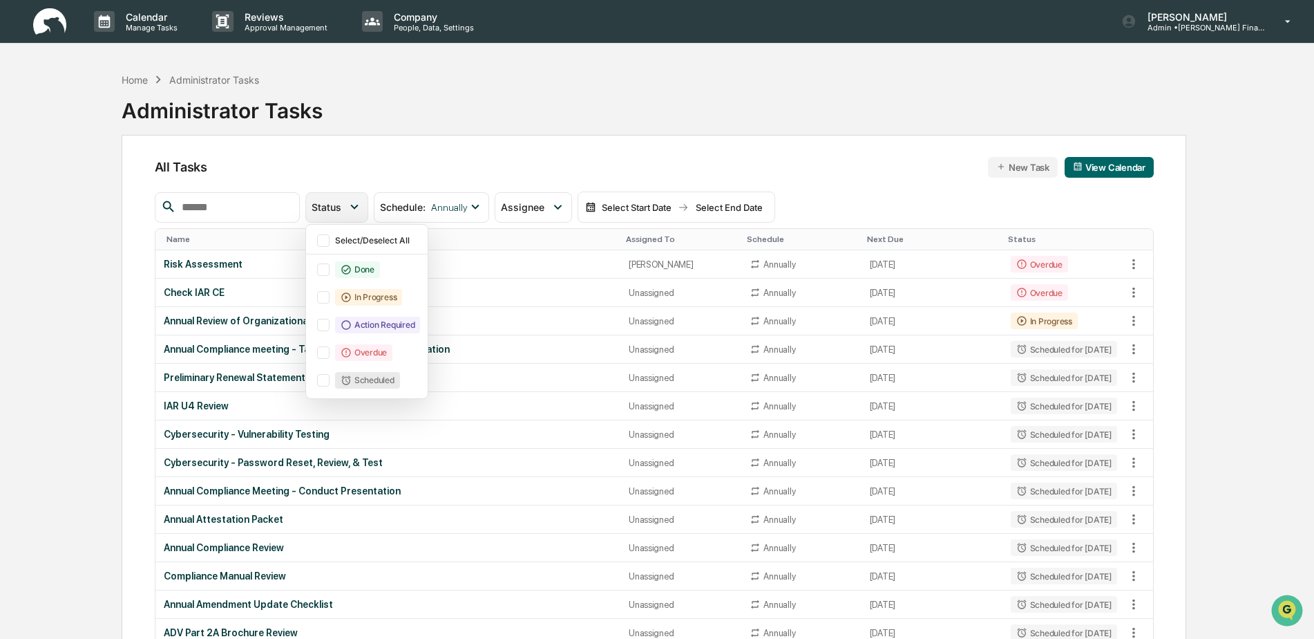
click at [362, 202] on icon at bounding box center [354, 206] width 15 height 15
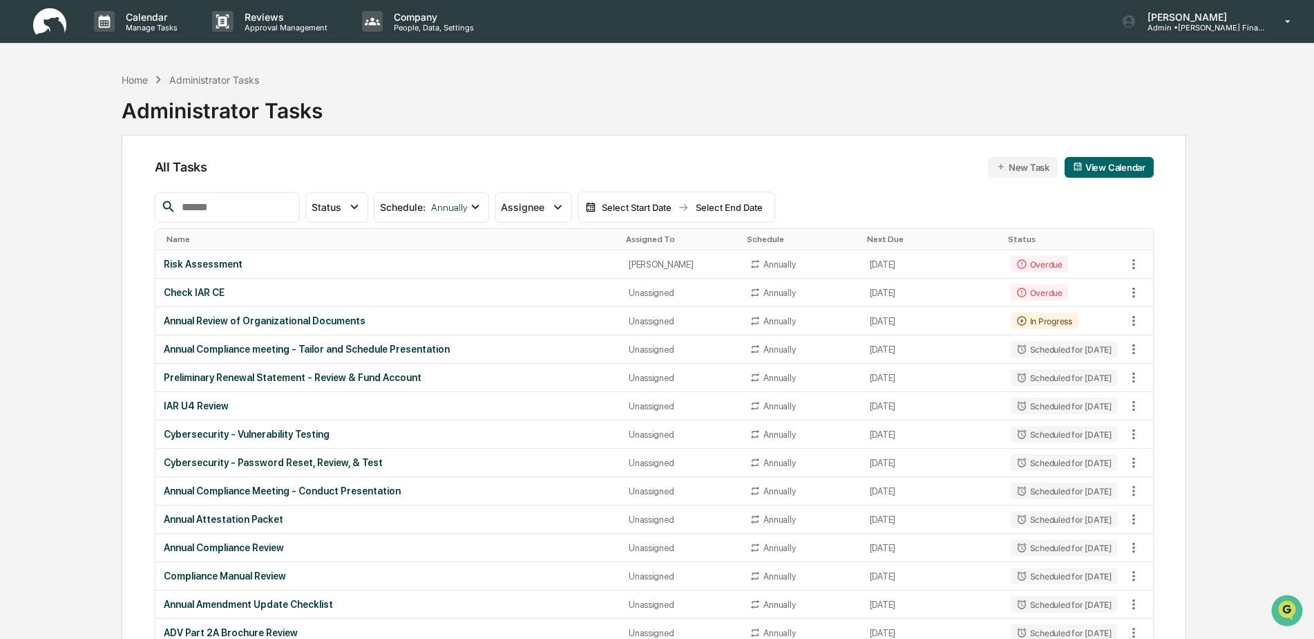
click at [1031, 168] on button "New Task" at bounding box center [1023, 167] width 70 height 21
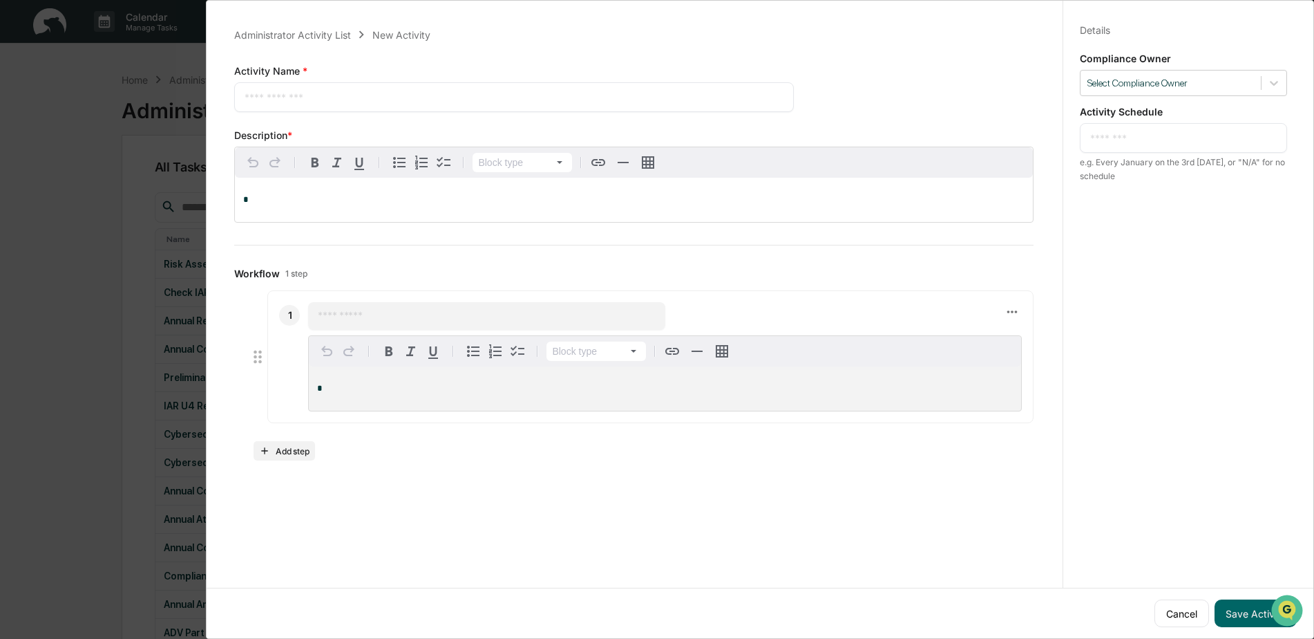
click at [294, 95] on textarea at bounding box center [514, 97] width 539 height 15
type textarea "**********"
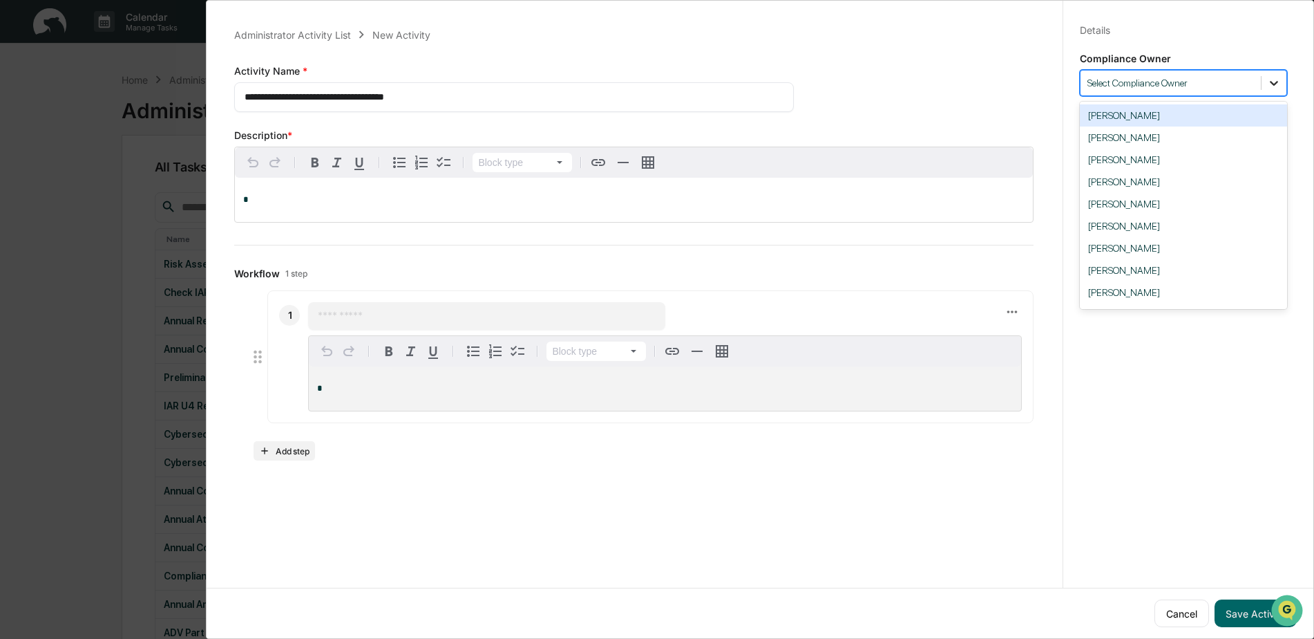
click at [1267, 85] on icon at bounding box center [1274, 83] width 14 height 14
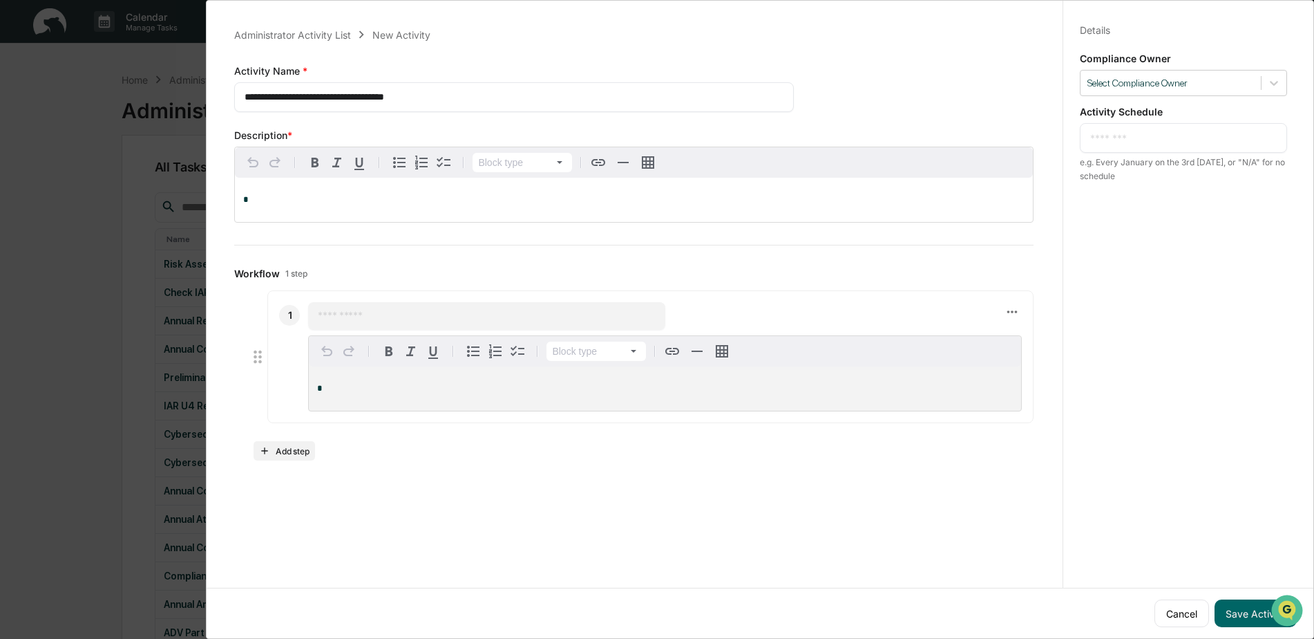
click at [1140, 138] on textarea at bounding box center [1184, 138] width 187 height 15
click at [1138, 214] on div "Details Save Cancel Compliance Owner Select Compliance Owner Activity Schedule …" at bounding box center [1183, 333] width 241 height 672
click at [1124, 136] on textarea "******" at bounding box center [1184, 138] width 187 height 15
type textarea "*"
type textarea "**********"
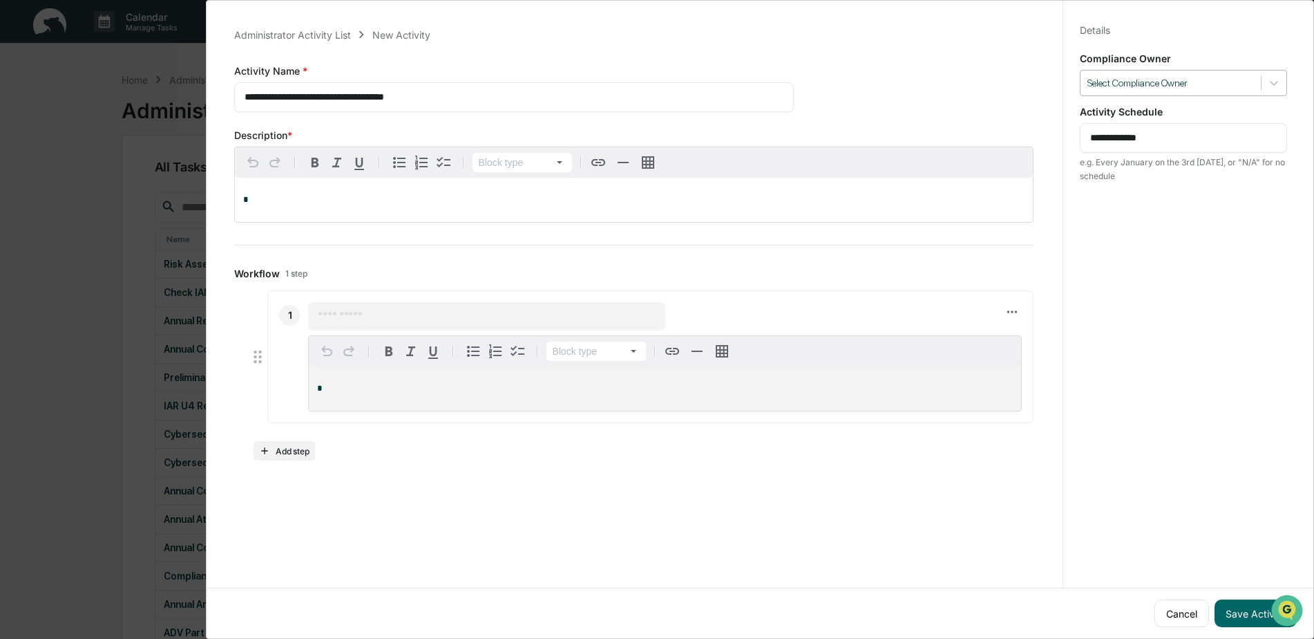
click at [1173, 77] on div at bounding box center [1171, 83] width 167 height 13
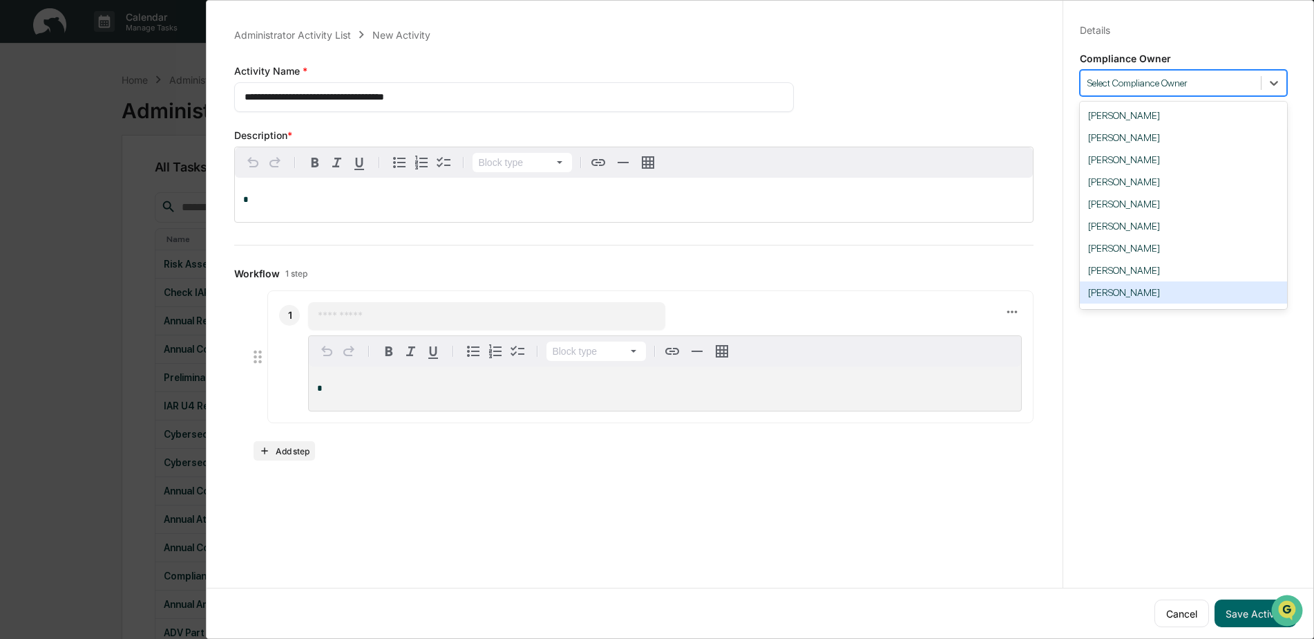
scroll to position [119, 0]
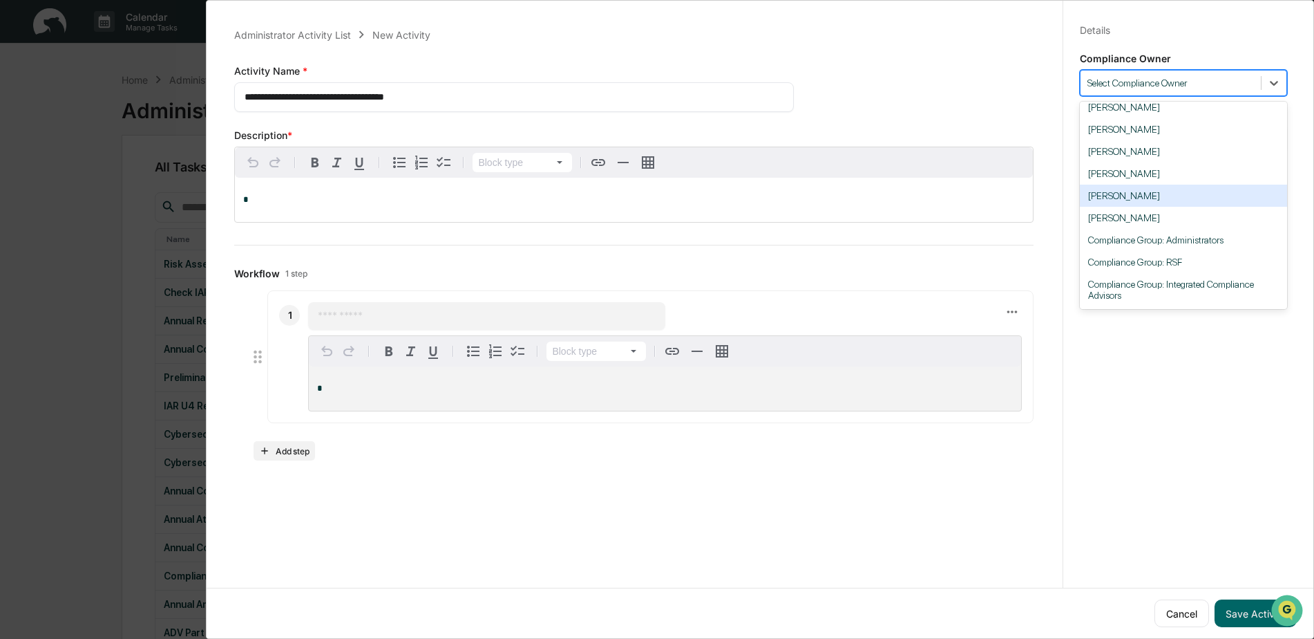
click at [1132, 198] on div "[PERSON_NAME]" at bounding box center [1183, 196] width 207 height 22
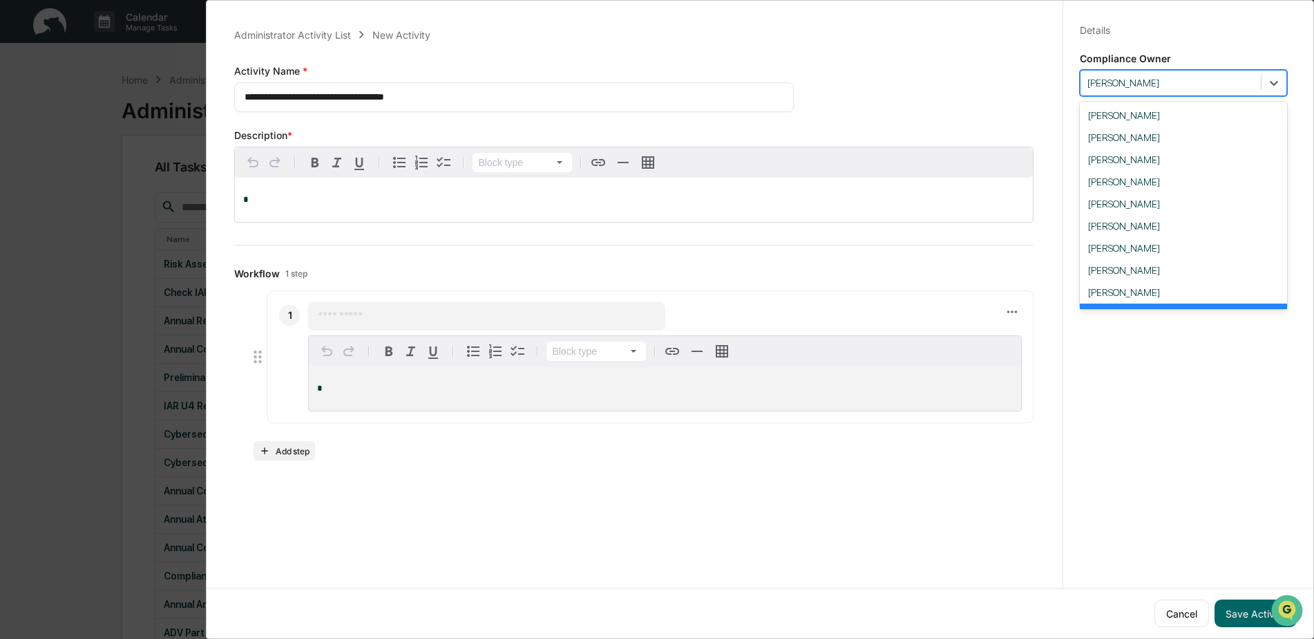
click at [1166, 90] on div "[PERSON_NAME]" at bounding box center [1171, 83] width 180 height 19
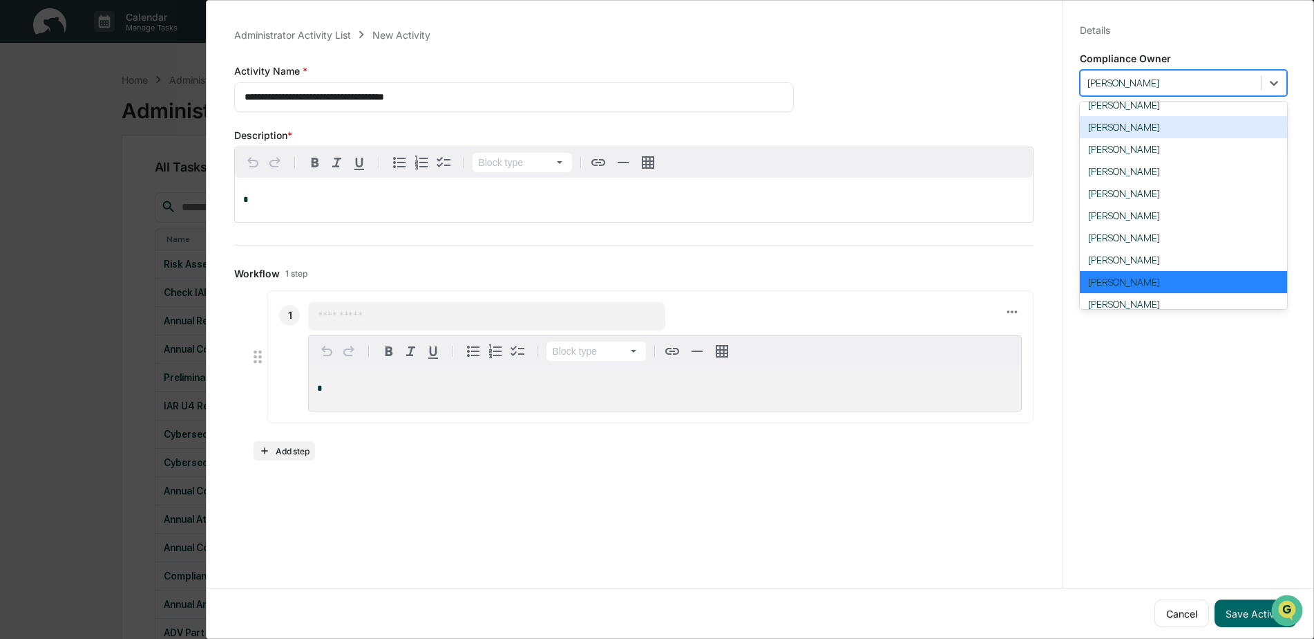
scroll to position [0, 0]
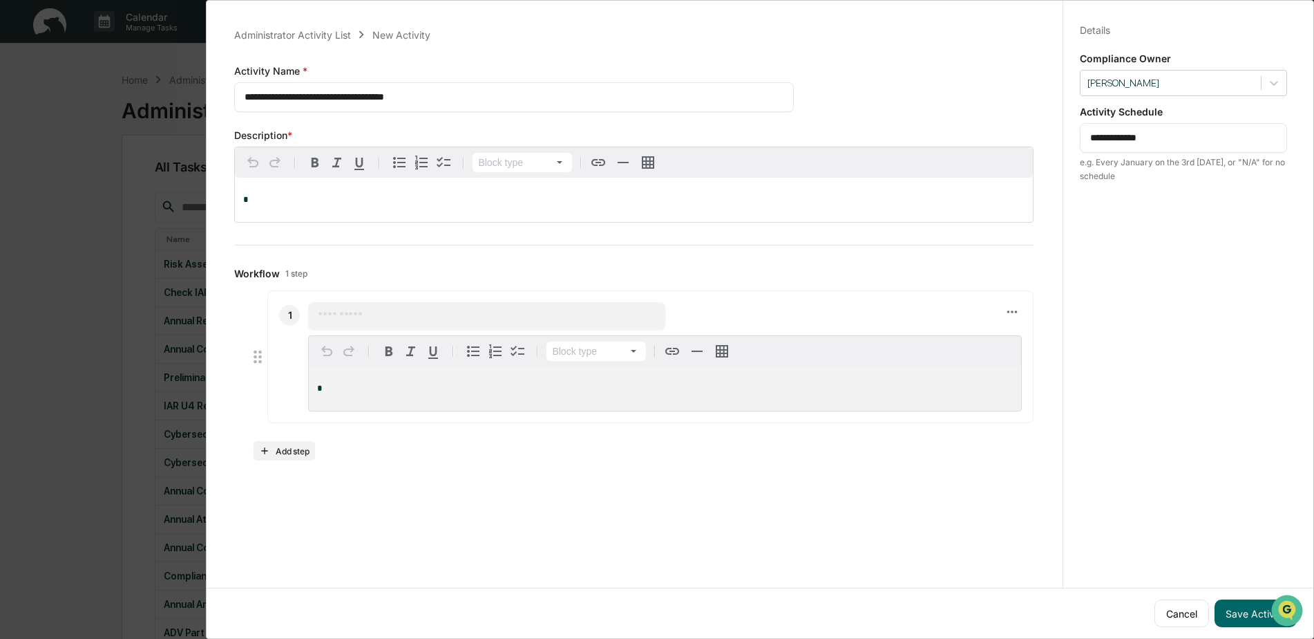
click at [1176, 372] on div "**********" at bounding box center [1183, 333] width 241 height 672
click at [1245, 609] on button "Save Activity" at bounding box center [1256, 613] width 82 height 28
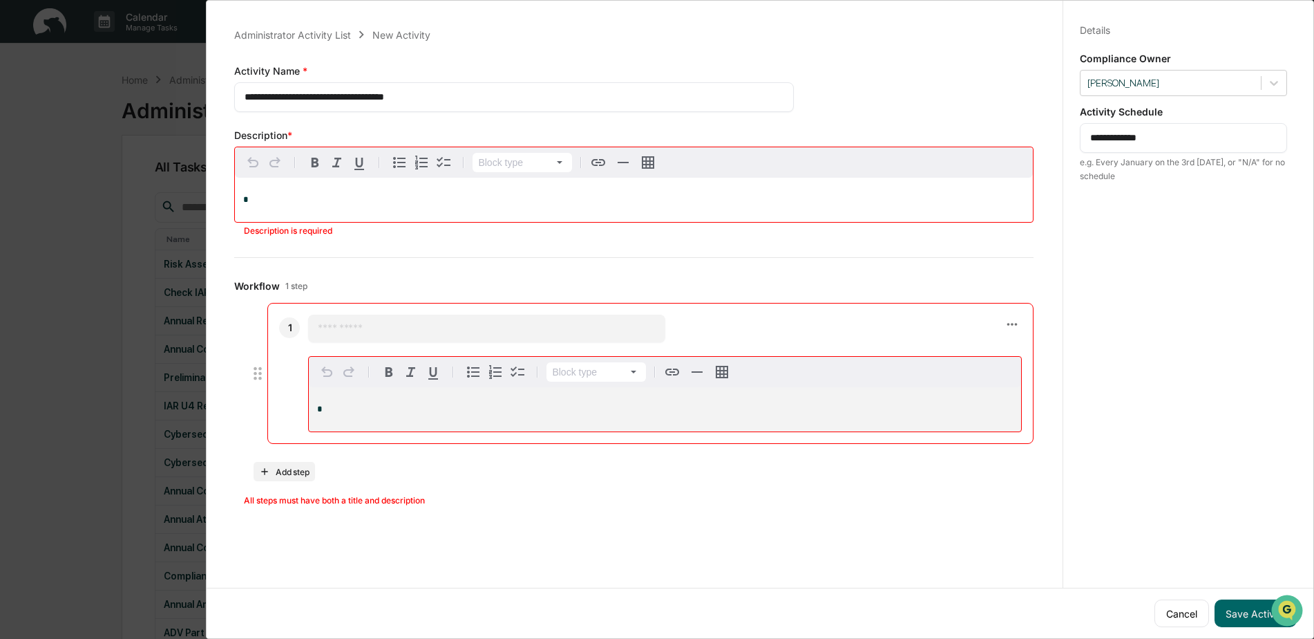
drag, startPoint x: 442, startPoint y: 94, endPoint x: 229, endPoint y: 97, distance: 212.9
click at [229, 97] on div "**********" at bounding box center [634, 265] width 833 height 511
click at [284, 192] on div "*" at bounding box center [634, 200] width 798 height 44
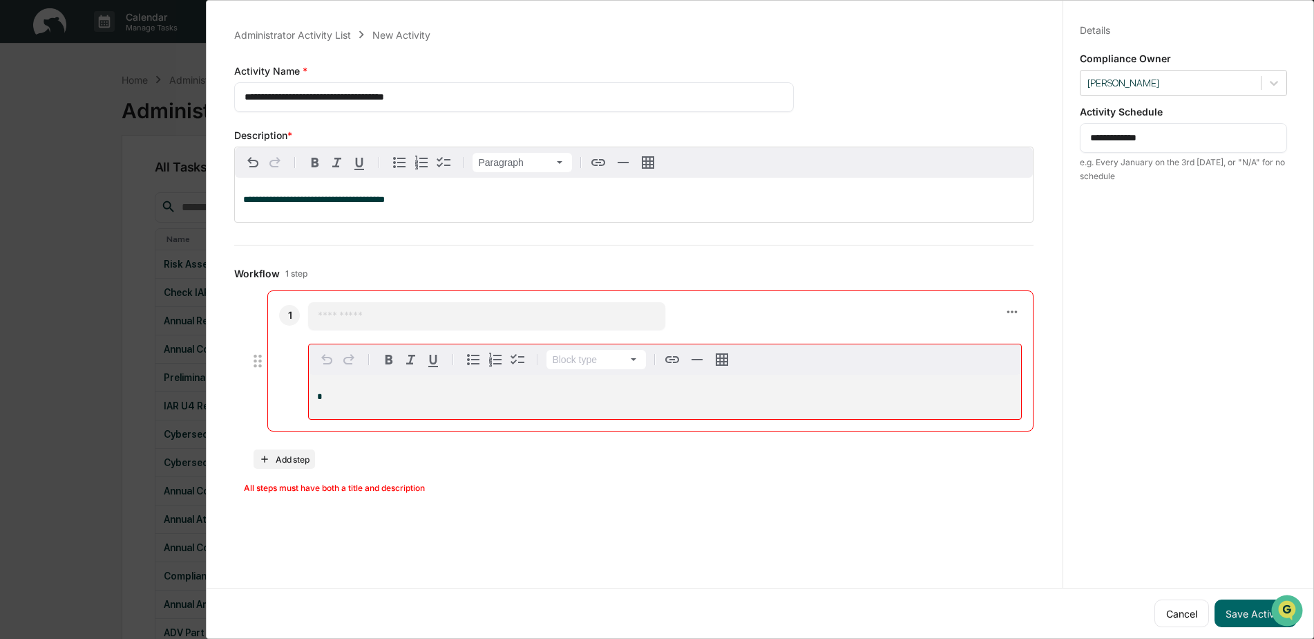
click at [343, 317] on input "text" at bounding box center [486, 316] width 337 height 14
click at [404, 198] on p "**********" at bounding box center [634, 200] width 782 height 10
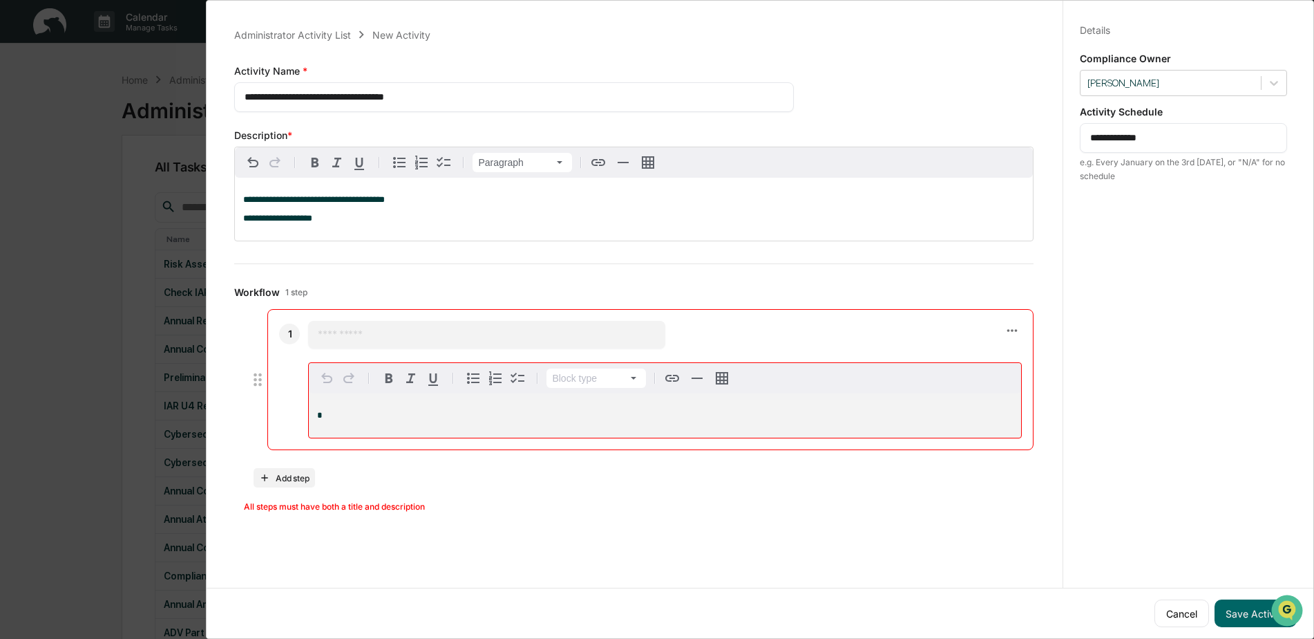
click at [250, 222] on span "**********" at bounding box center [277, 218] width 69 height 9
click at [408, 337] on input "text" at bounding box center [486, 335] width 337 height 14
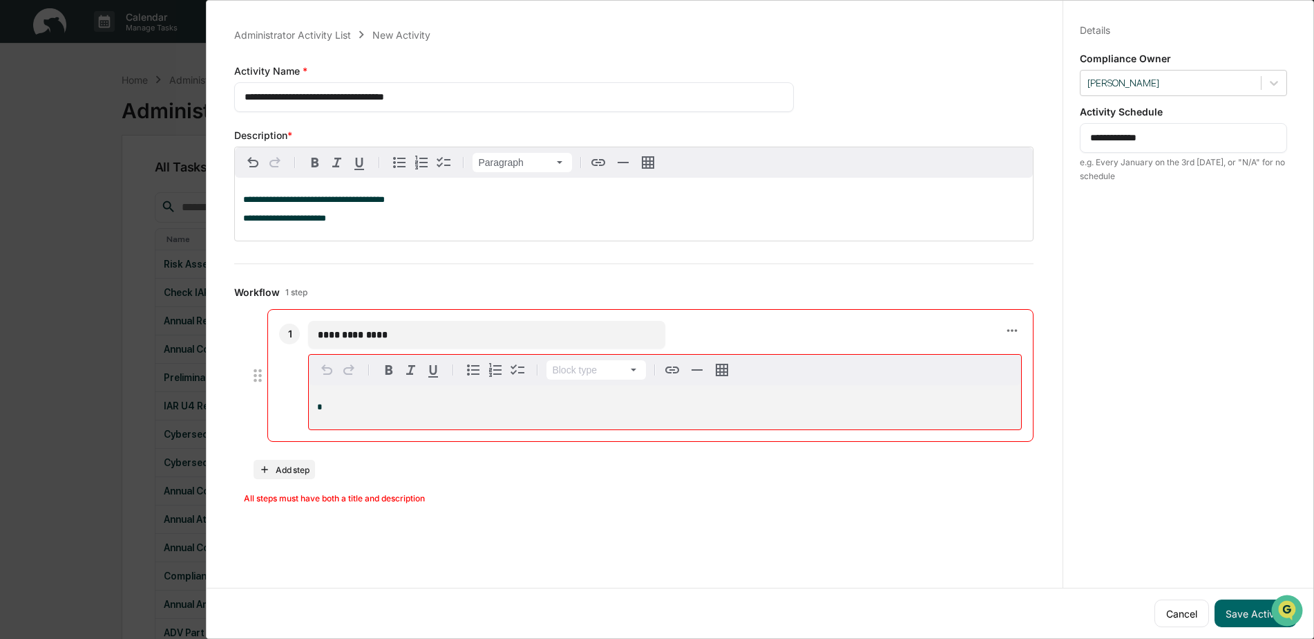
type input "**********"
click at [453, 402] on div "*" at bounding box center [665, 407] width 713 height 44
drag, startPoint x: 413, startPoint y: 337, endPoint x: 314, endPoint y: 337, distance: 98.8
click at [314, 337] on div "**********" at bounding box center [486, 334] width 357 height 28
click at [336, 223] on p "**********" at bounding box center [634, 219] width 782 height 10
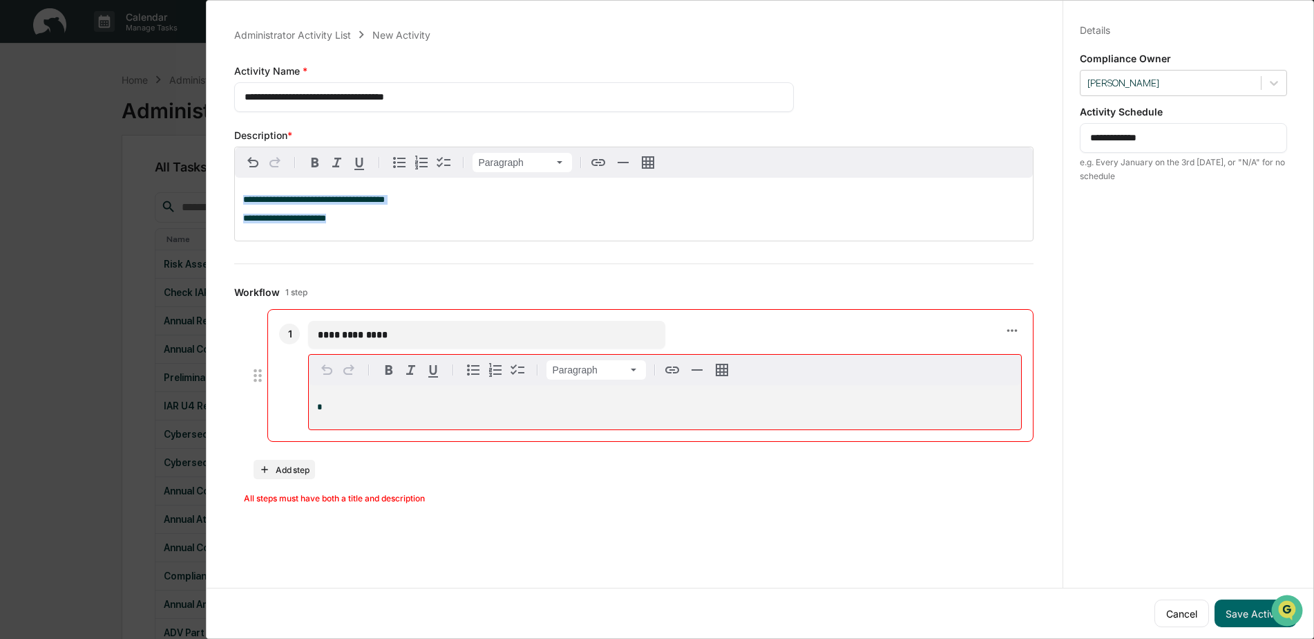
drag, startPoint x: 332, startPoint y: 218, endPoint x: 234, endPoint y: 205, distance: 98.9
click at [234, 205] on div "**********" at bounding box center [634, 194] width 800 height 95
copy div "**********"
click at [326, 412] on p "*" at bounding box center [665, 407] width 696 height 10
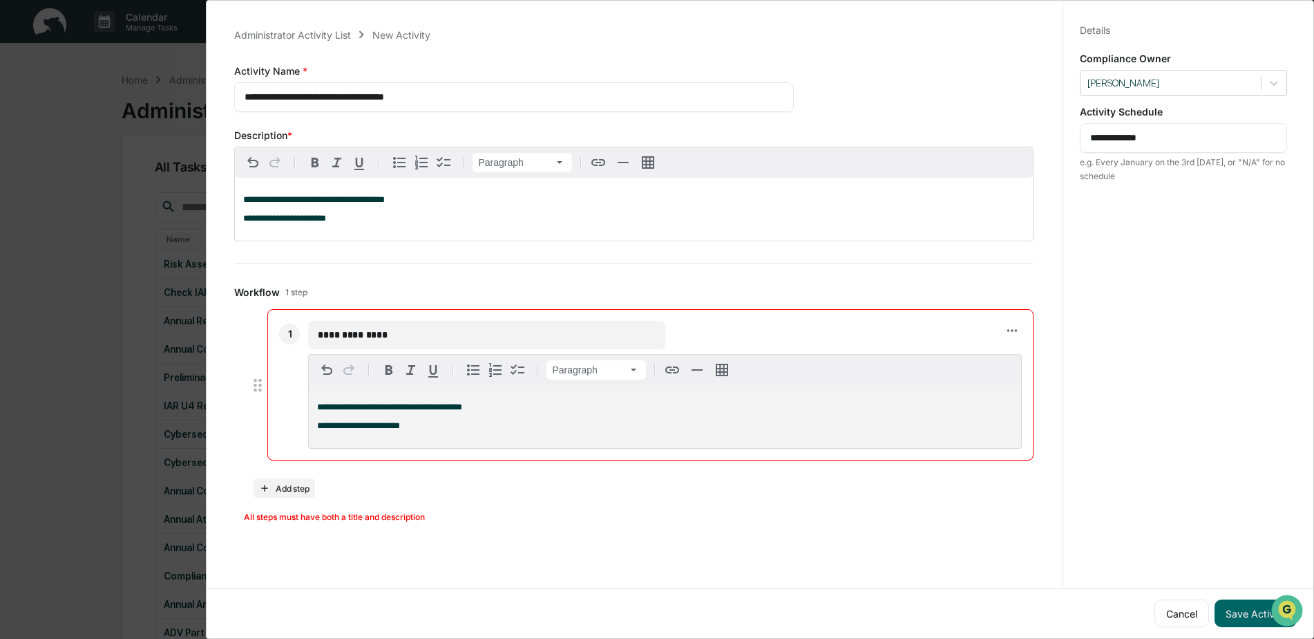
click at [432, 518] on div "All steps must have both a title and description" at bounding box center [639, 517] width 790 height 8
click at [1239, 605] on button "Save Activity" at bounding box center [1256, 613] width 82 height 28
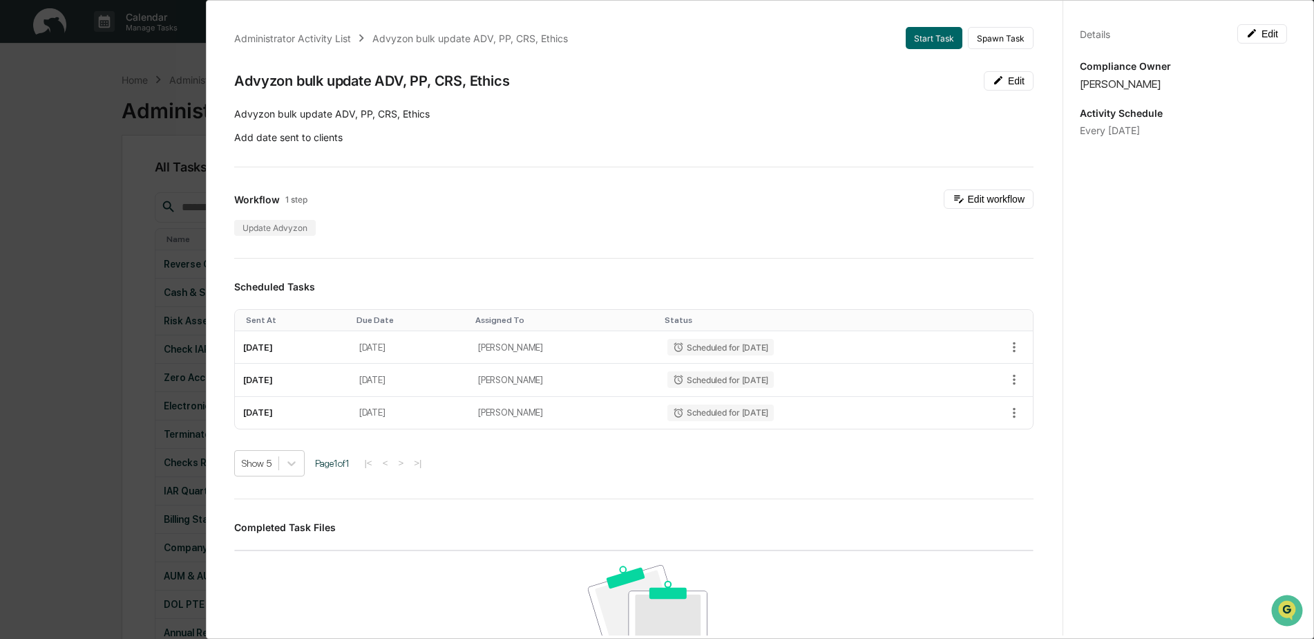
click at [79, 158] on div "Administrator Activity List Advyzon bulk update ADV, PP, CRS, Ethics Start Task…" at bounding box center [657, 319] width 1314 height 639
